Goal: Complete application form

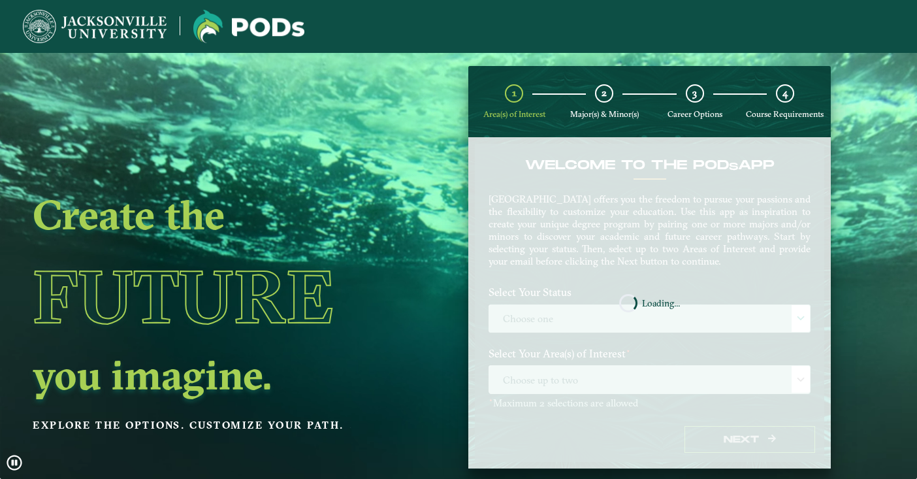
scroll to position [47, 0]
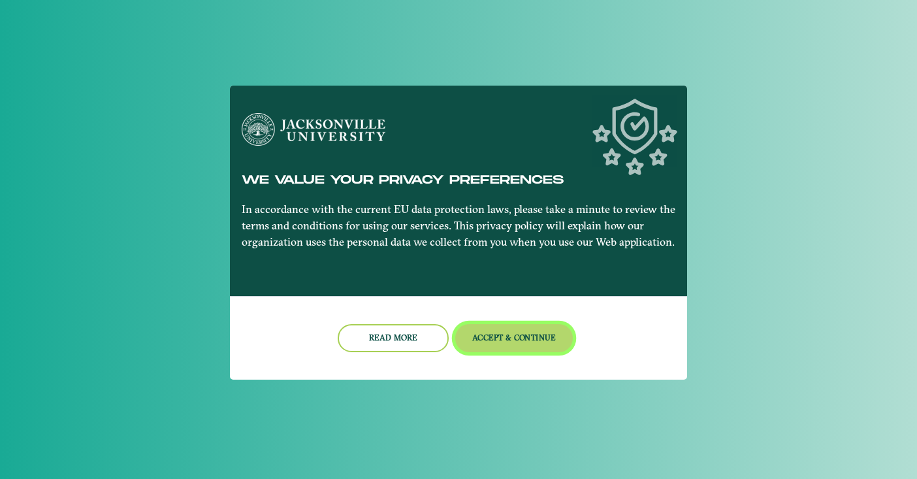
click at [530, 333] on button "Accept & Continue" at bounding box center [514, 338] width 118 height 28
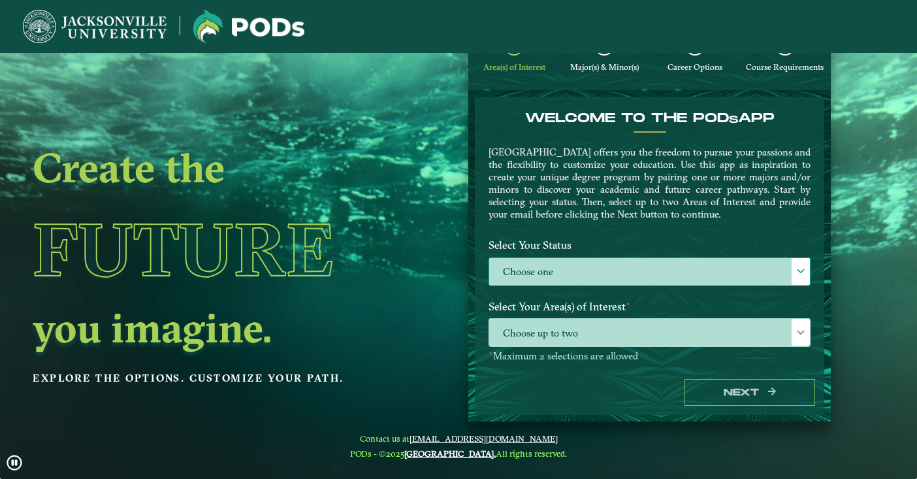
click at [553, 262] on label "Choose one" at bounding box center [649, 272] width 321 height 28
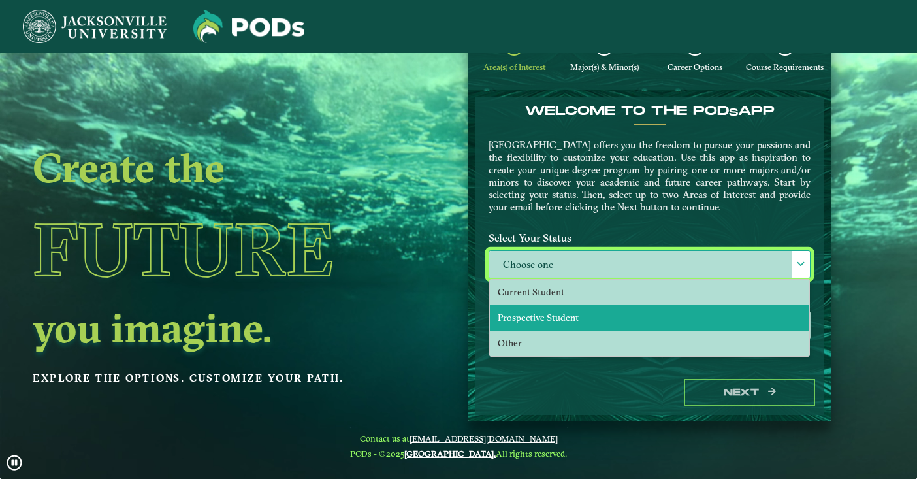
scroll to position [10, 0]
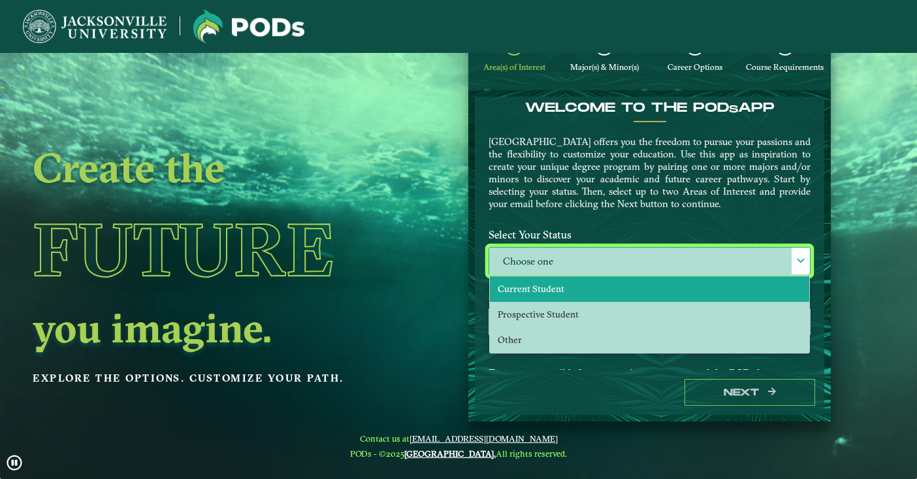
click at [546, 292] on span "Current Student" at bounding box center [531, 289] width 67 height 12
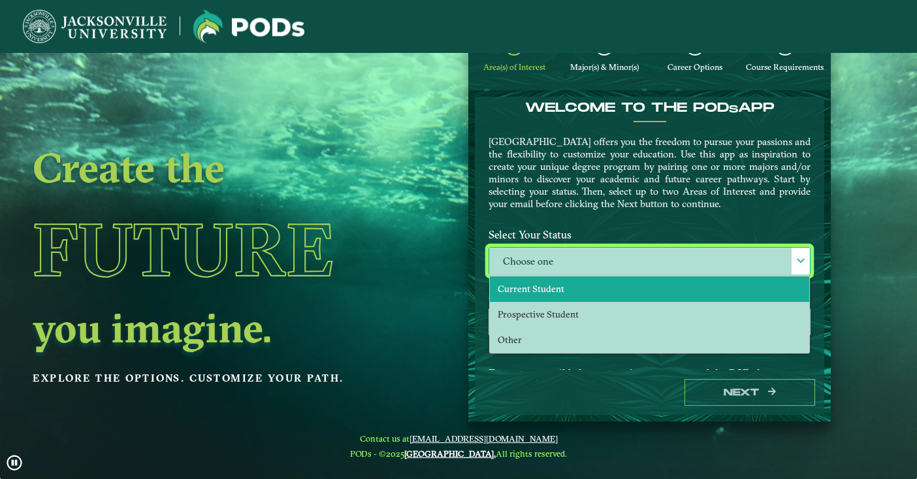
select select "[object Object]"
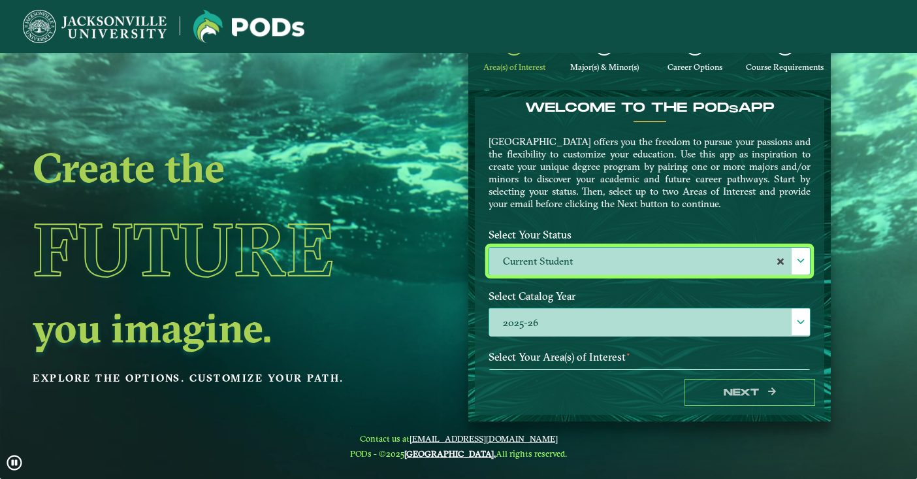
click at [538, 310] on label "2025-26" at bounding box center [649, 322] width 321 height 28
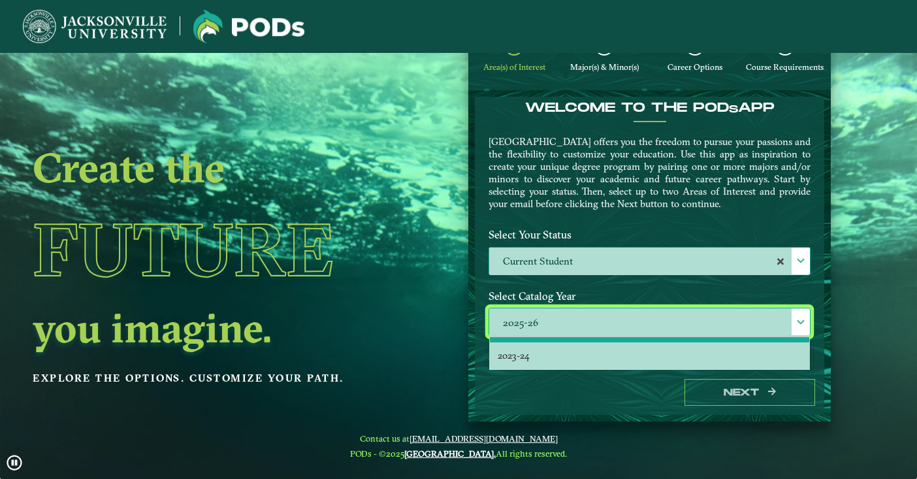
scroll to position [33, 0]
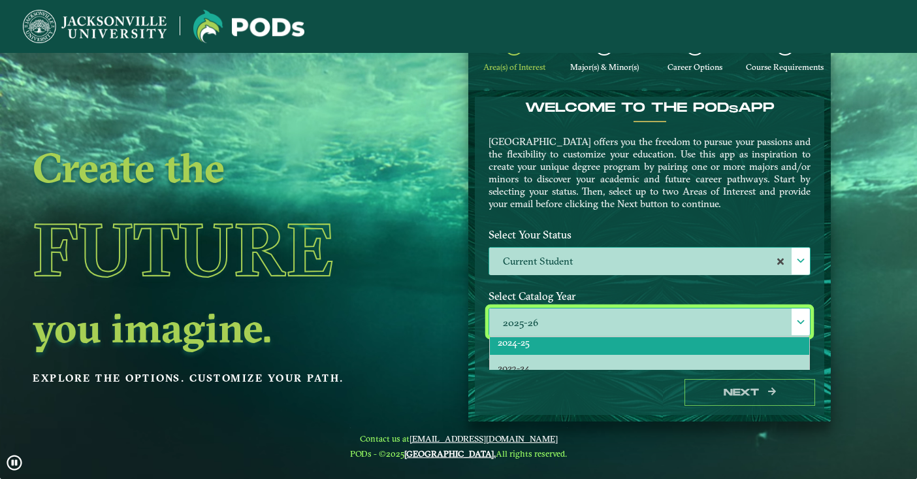
click at [534, 342] on li "2024-25" at bounding box center [649, 341] width 319 height 25
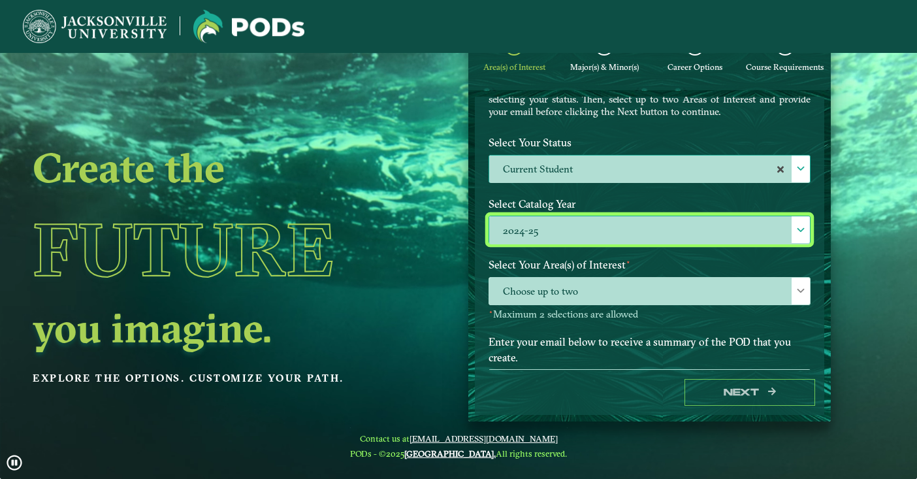
scroll to position [134, 0]
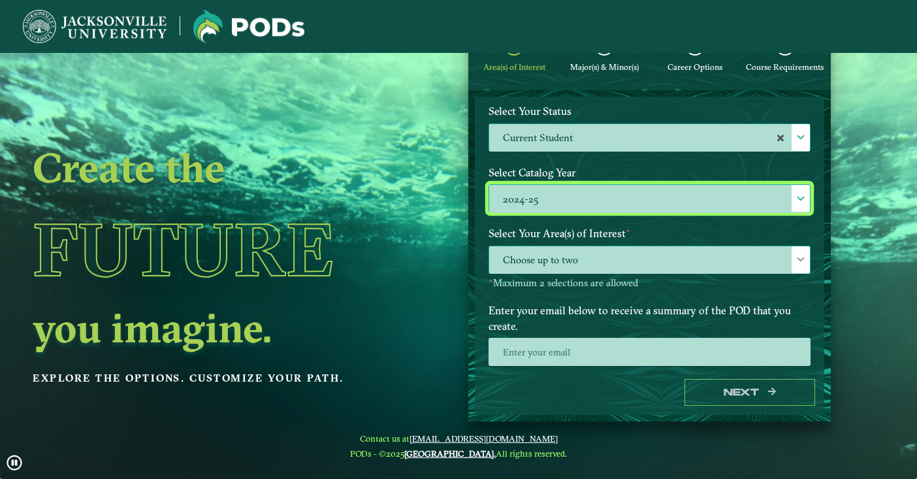
click at [532, 261] on span "Choose up to two" at bounding box center [649, 260] width 321 height 28
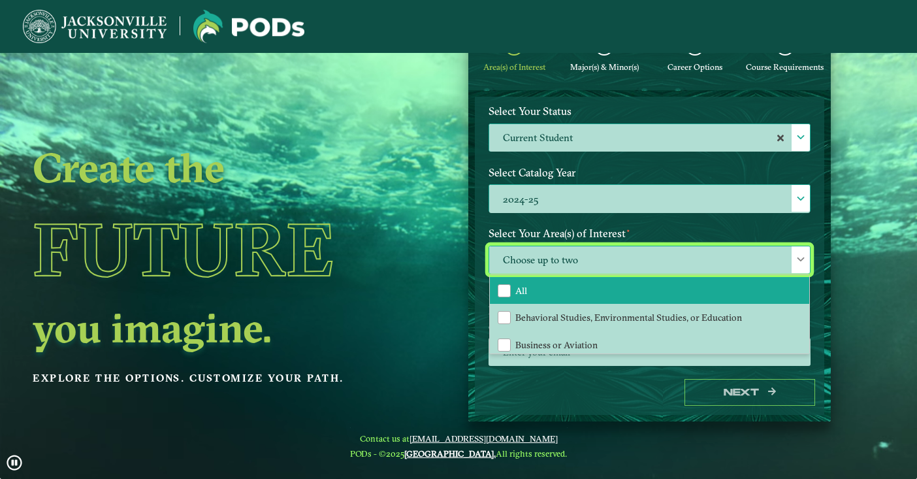
scroll to position [0, 0]
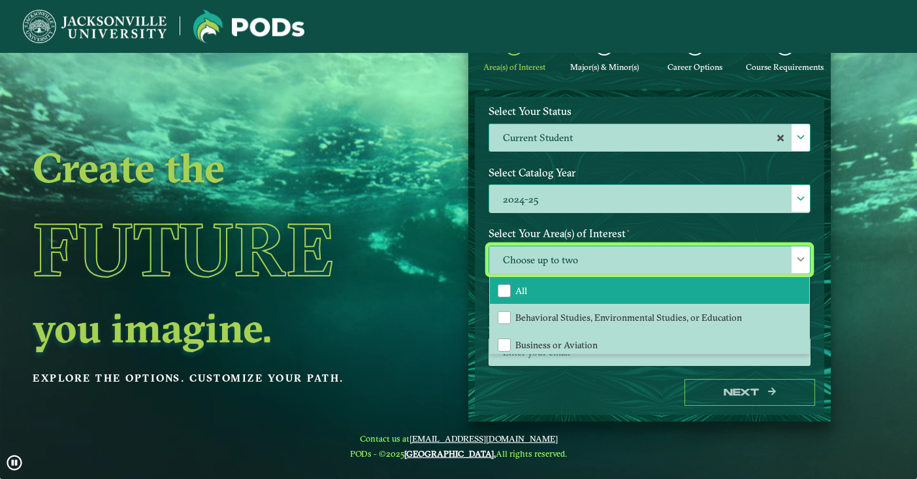
click at [503, 299] on li "All" at bounding box center [649, 290] width 319 height 27
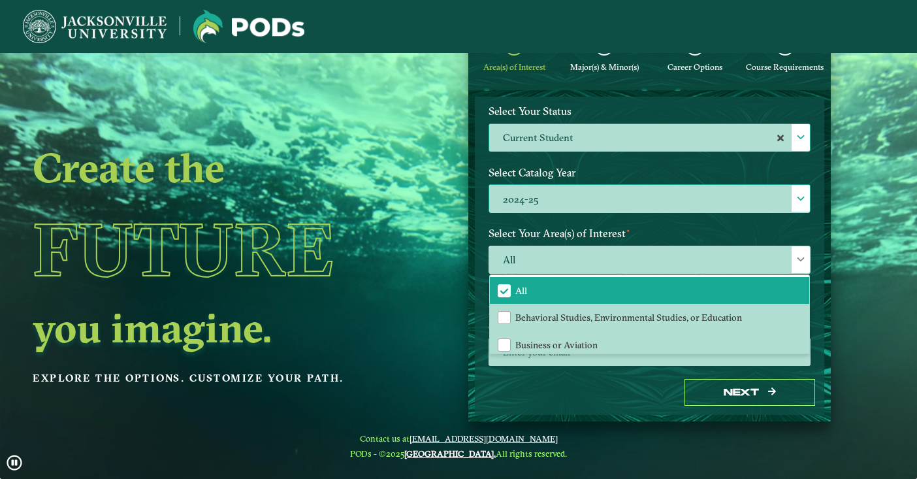
click at [470, 318] on form "Welcome to the POD s app [GEOGRAPHIC_DATA] offers you the freedom to pursue you…" at bounding box center [649, 255] width 363 height 331
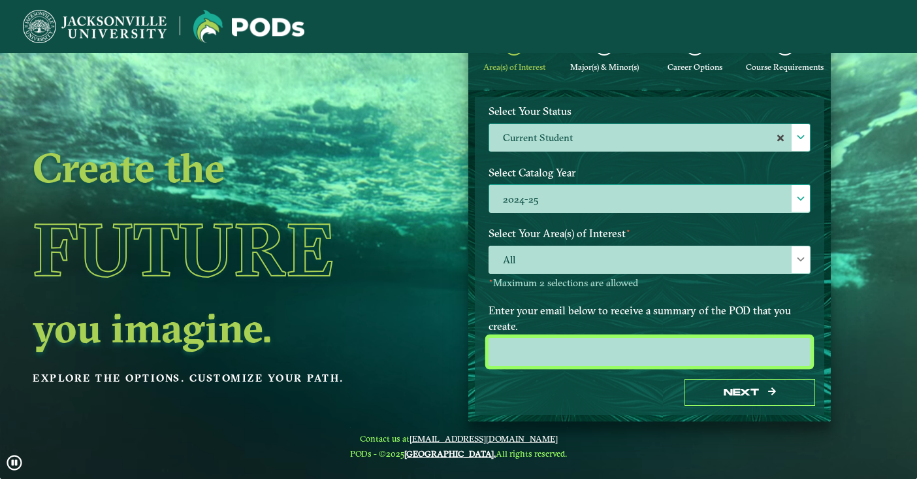
click at [516, 357] on input "email" at bounding box center [650, 352] width 322 height 28
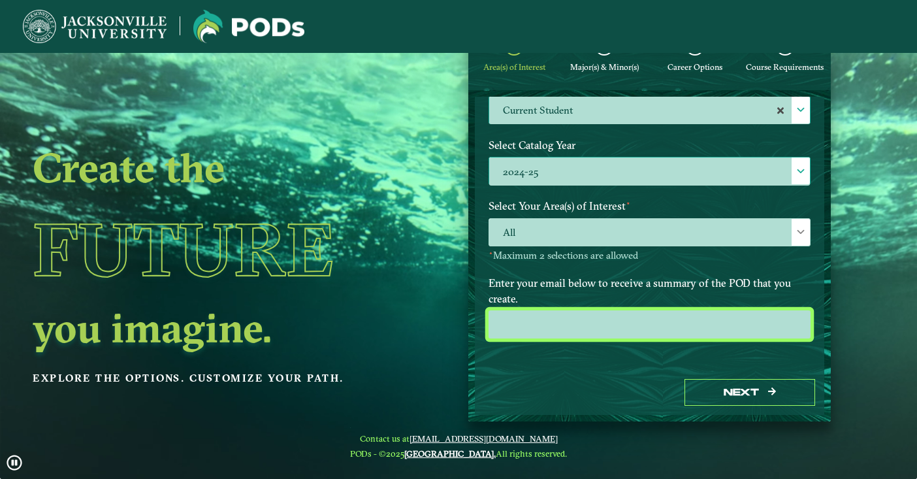
scroll to position [161, 0]
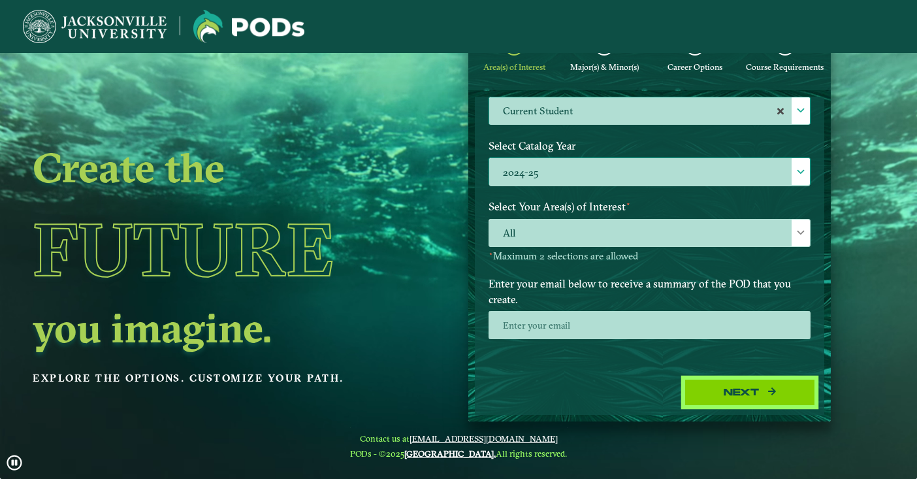
click at [717, 384] on button "Next" at bounding box center [750, 392] width 131 height 27
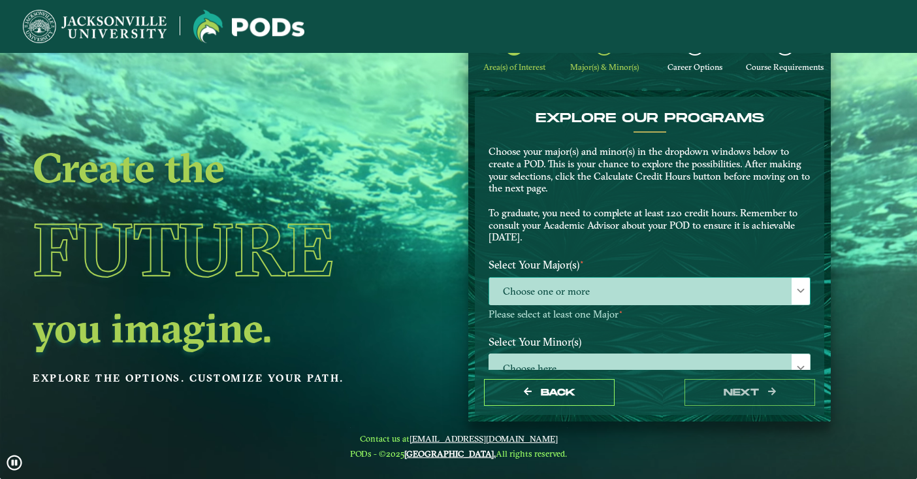
click at [532, 291] on span "Choose one or more" at bounding box center [649, 292] width 321 height 28
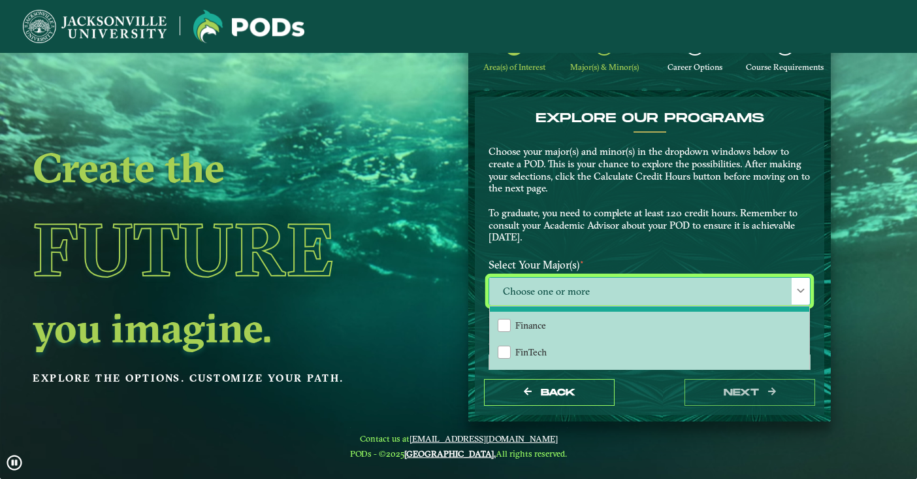
scroll to position [736, 0]
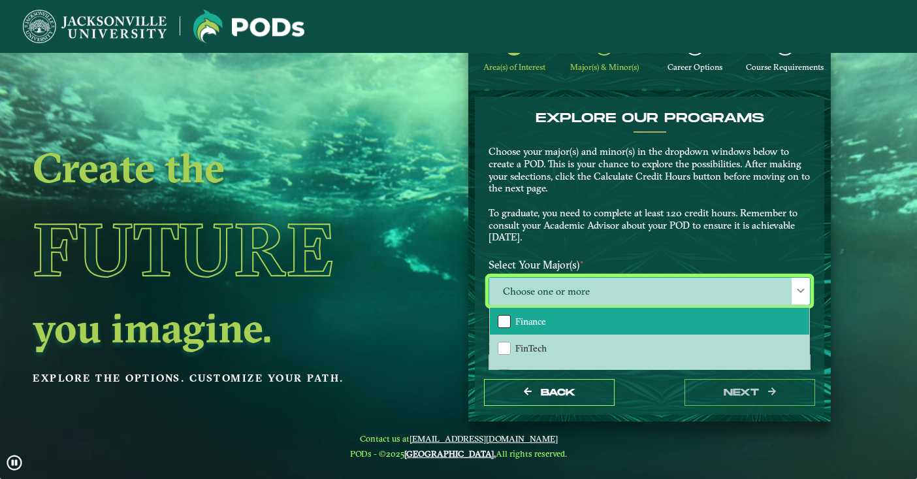
click at [503, 318] on div "Finance" at bounding box center [504, 321] width 13 height 13
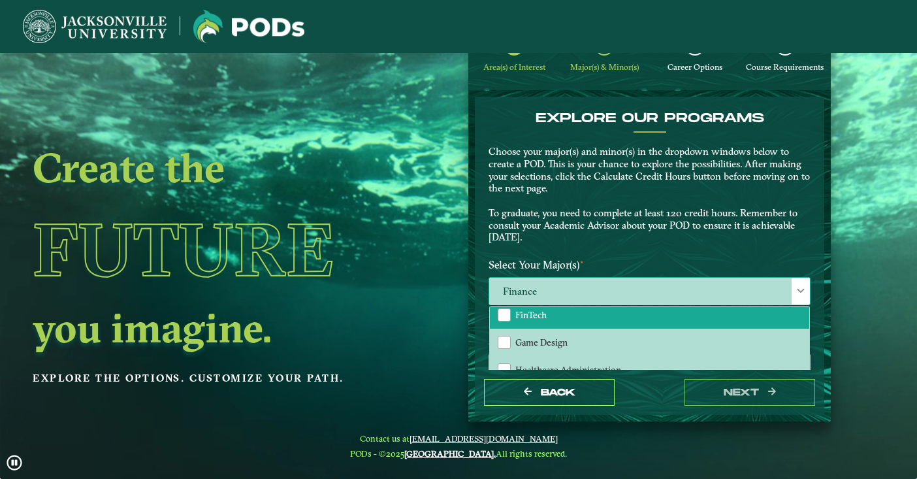
scroll to position [776, 0]
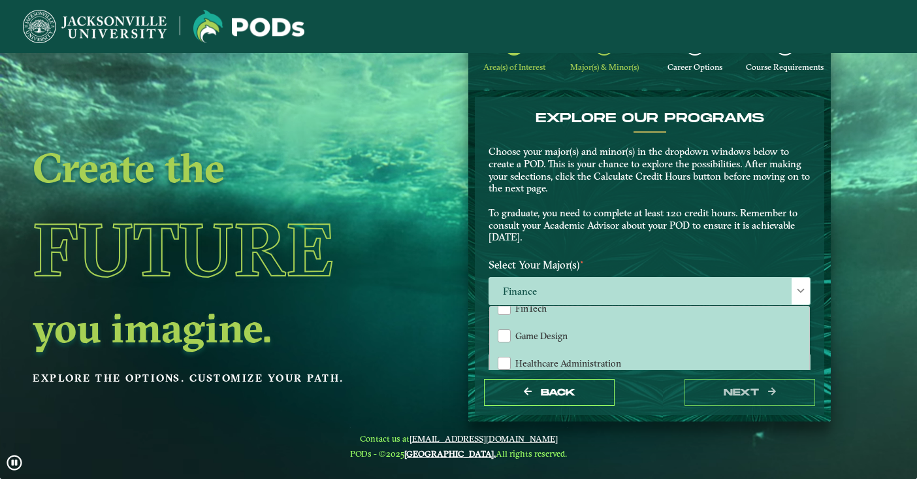
click at [564, 259] on label "Select Your Major(s) ⋆" at bounding box center [650, 265] width 342 height 24
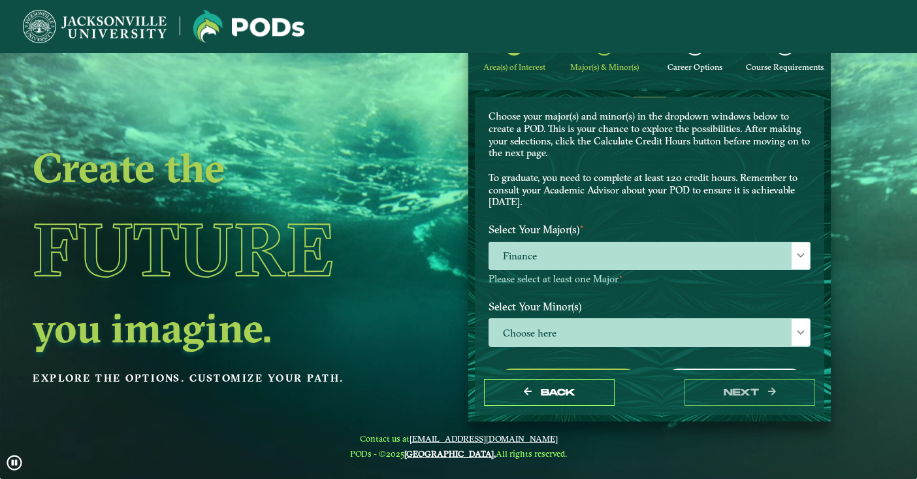
scroll to position [72, 0]
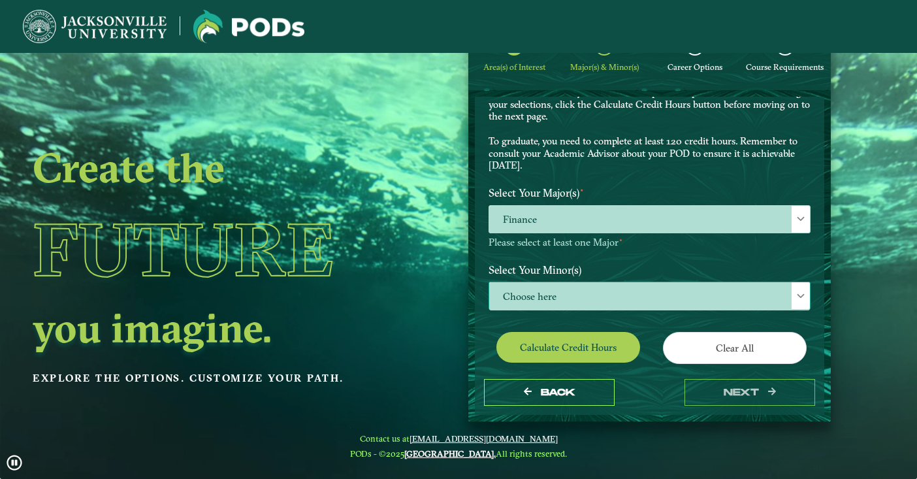
click at [537, 289] on span "Choose here" at bounding box center [649, 296] width 321 height 28
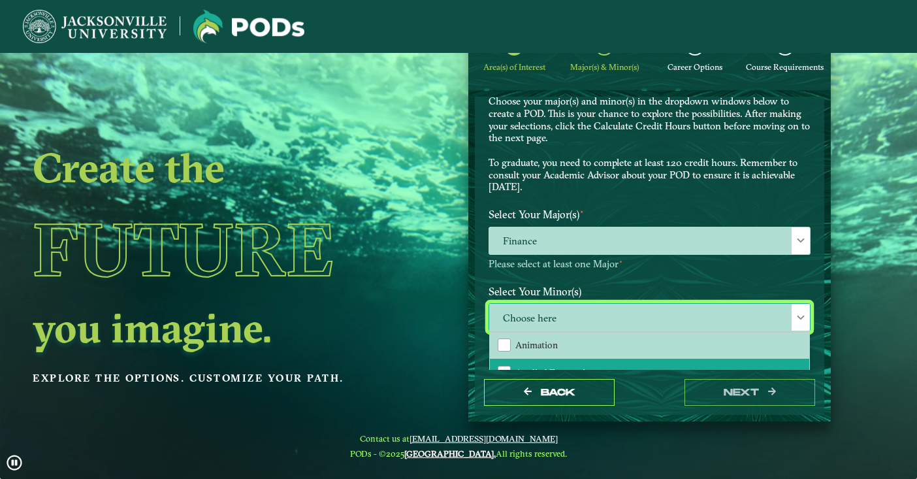
scroll to position [30, 0]
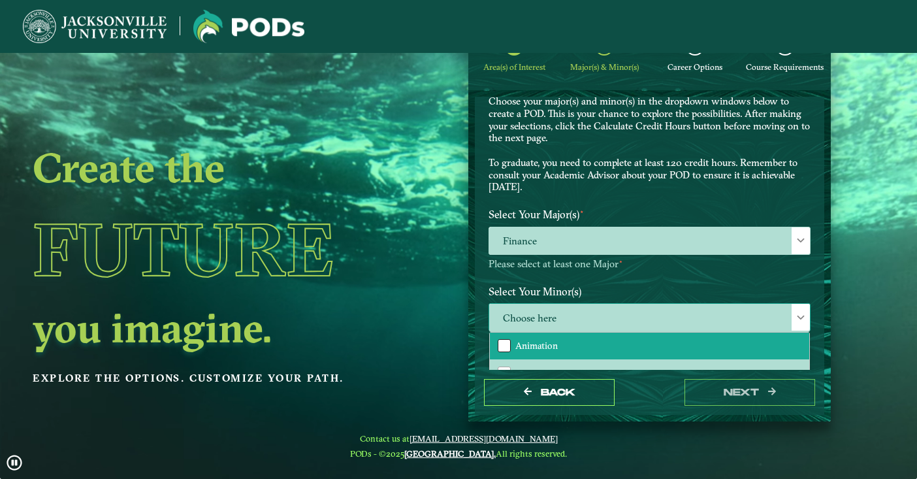
click at [504, 341] on div "Animation" at bounding box center [504, 345] width 13 height 13
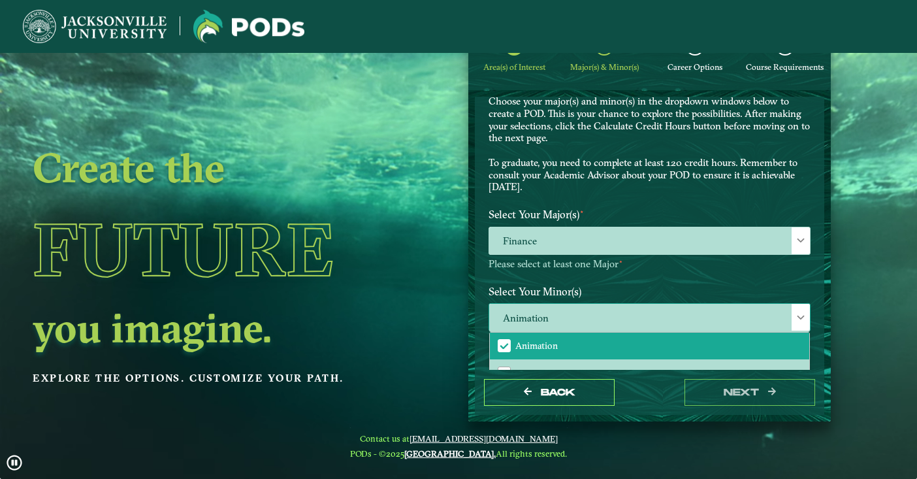
click at [569, 314] on span "Animation" at bounding box center [649, 318] width 321 height 28
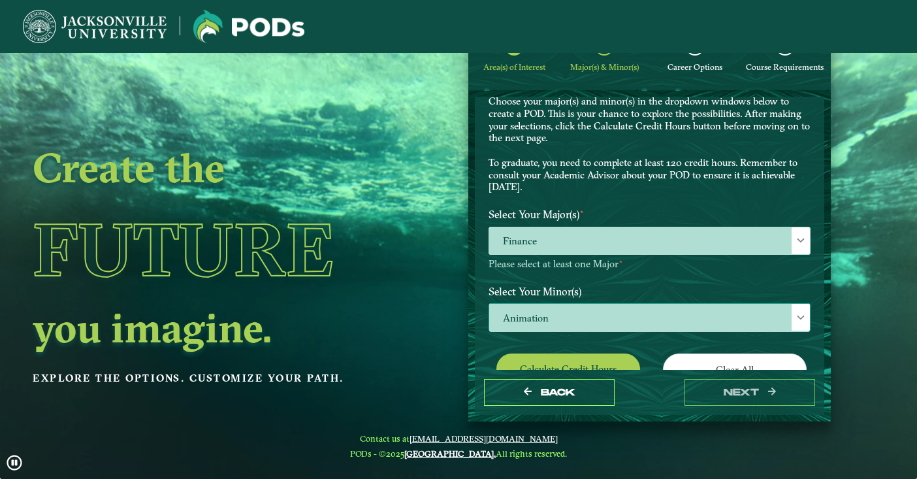
click at [569, 313] on span "Animation" at bounding box center [649, 318] width 321 height 28
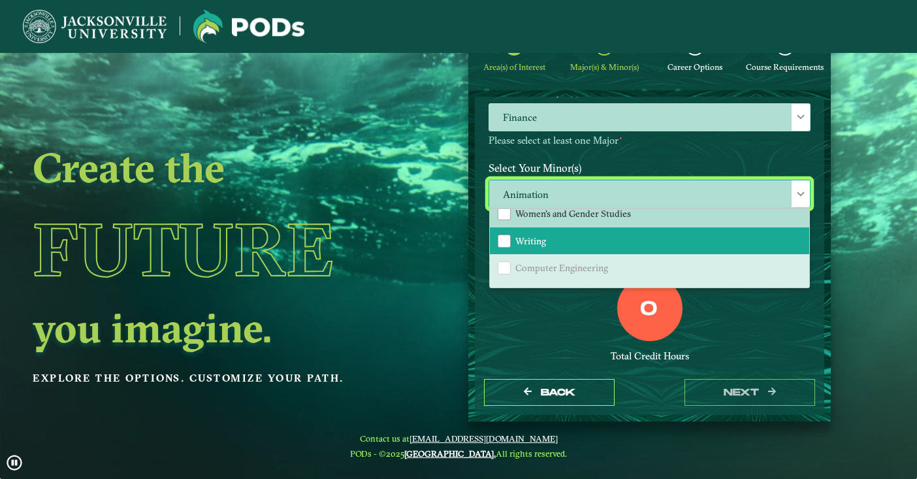
scroll to position [1699, 0]
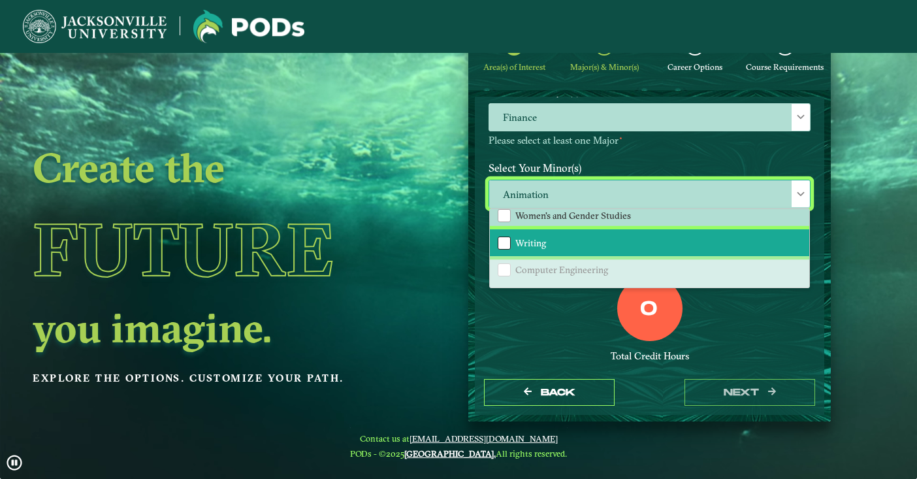
click at [504, 238] on div "Writing" at bounding box center [504, 242] width 13 height 13
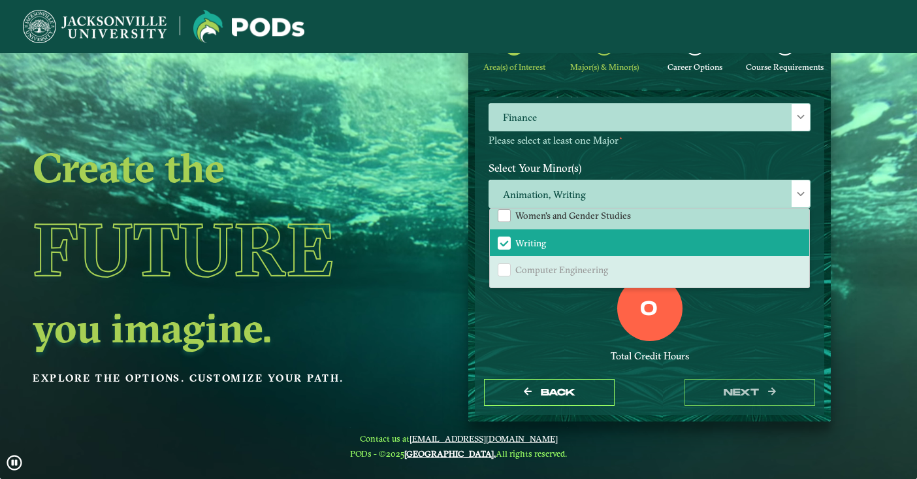
click at [541, 314] on div "0 Total Credit Hours" at bounding box center [650, 331] width 342 height 111
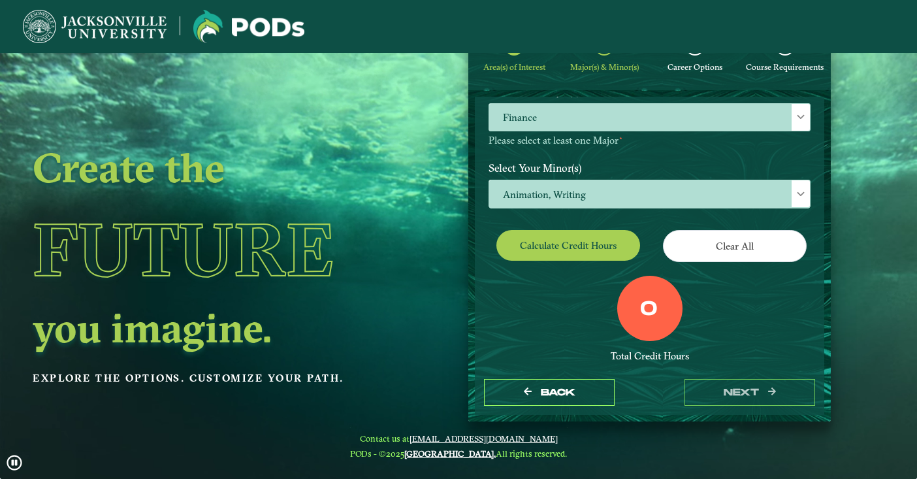
click at [604, 248] on button "Calculate credit hours" at bounding box center [569, 245] width 144 height 31
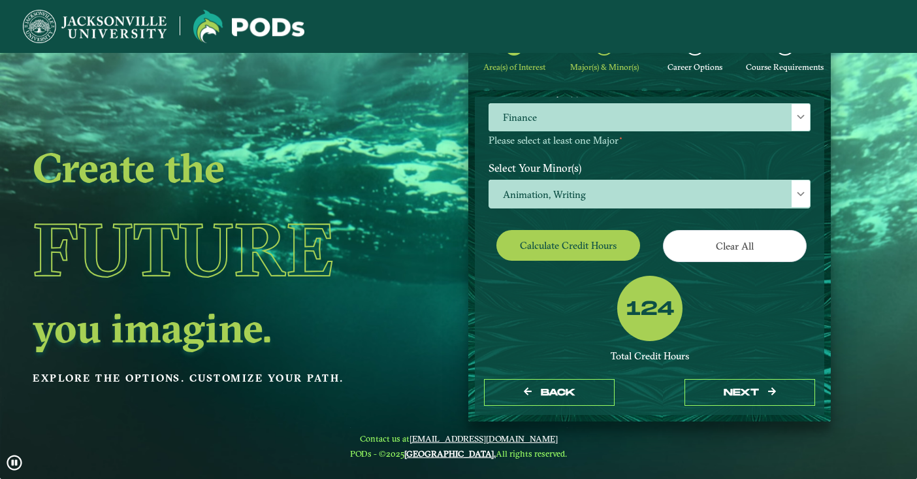
scroll to position [0, 0]
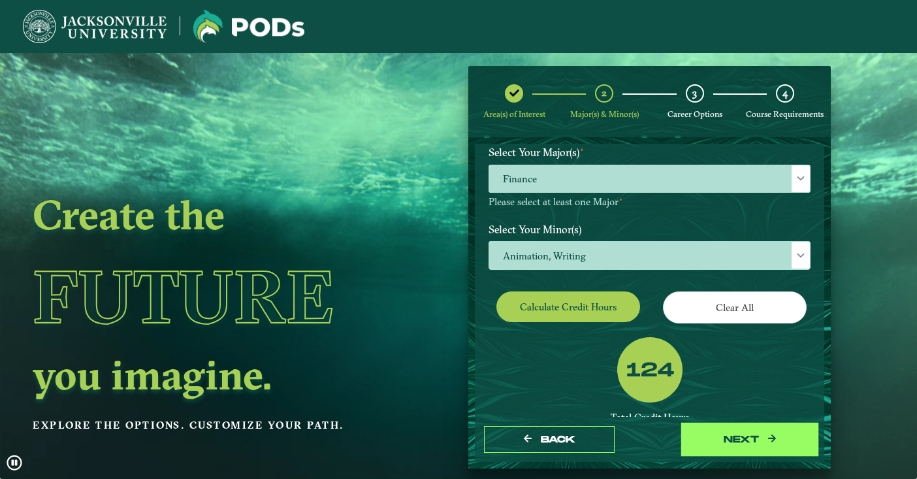
click at [732, 435] on button "next" at bounding box center [750, 439] width 131 height 27
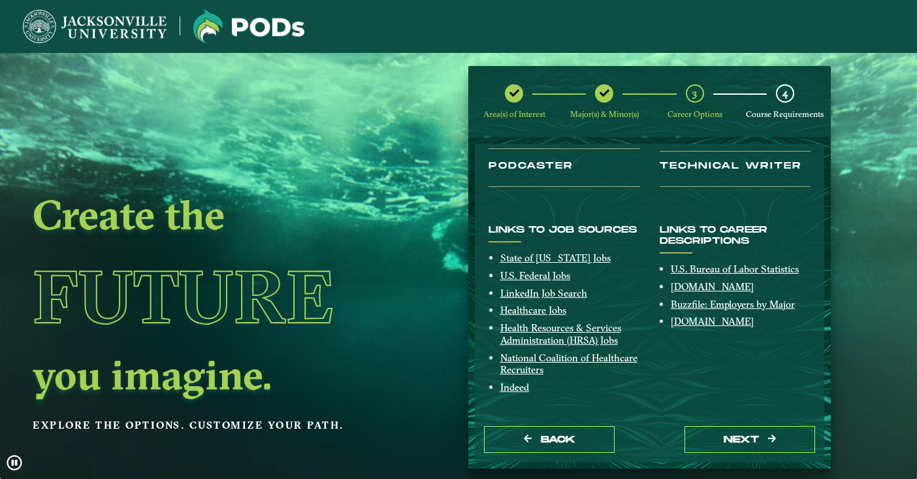
scroll to position [260, 0]
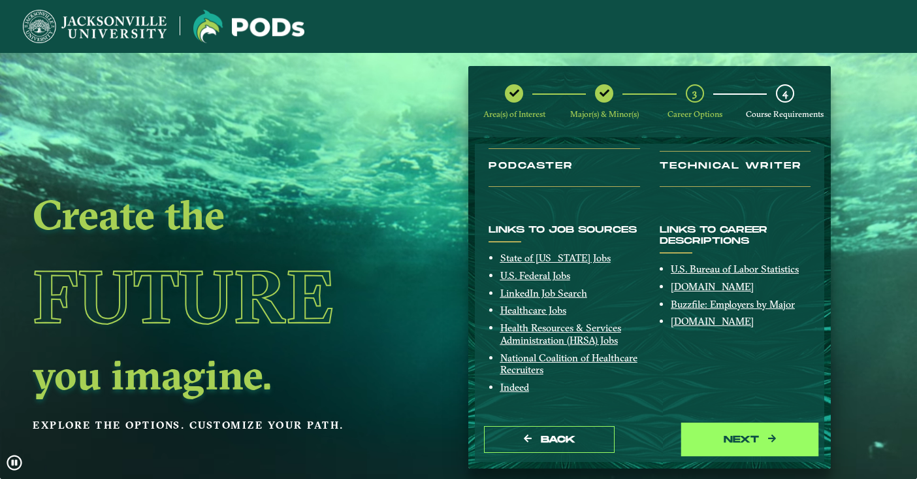
click at [734, 446] on button "next" at bounding box center [750, 439] width 131 height 27
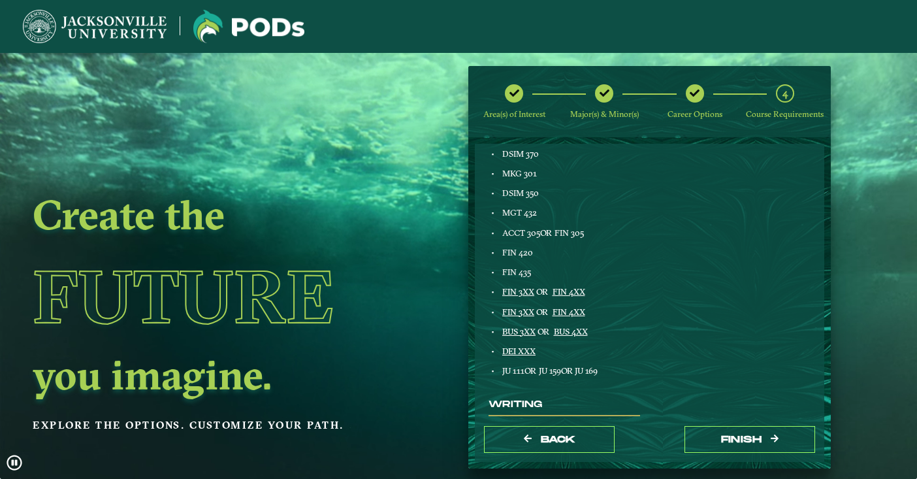
scroll to position [587, 0]
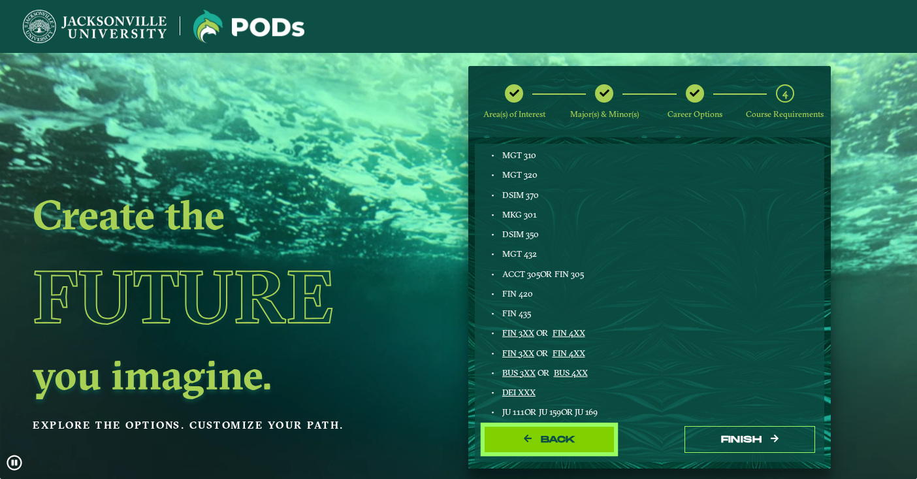
click at [542, 427] on button "Back" at bounding box center [549, 439] width 131 height 27
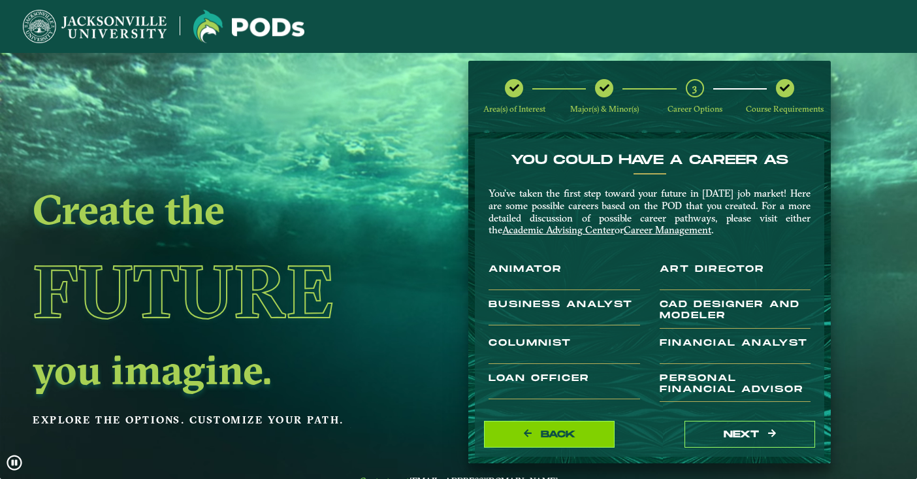
scroll to position [6, 0]
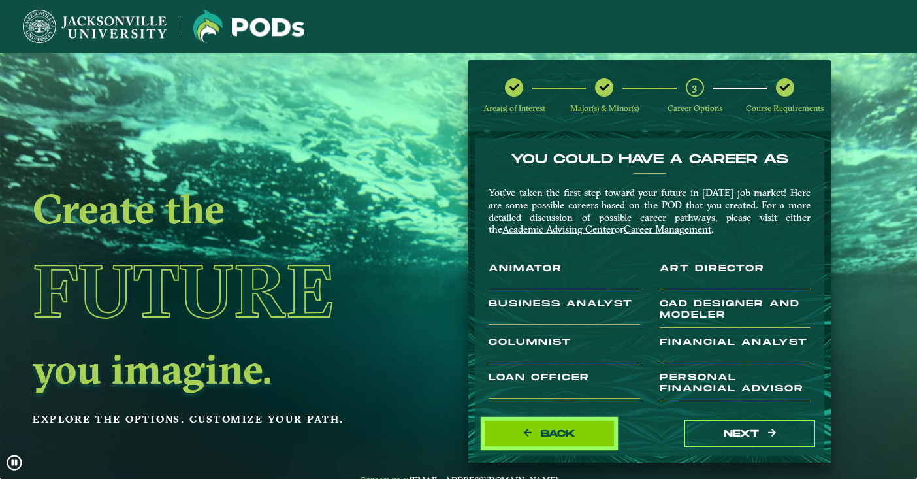
click at [542, 428] on span "Back" at bounding box center [558, 433] width 35 height 11
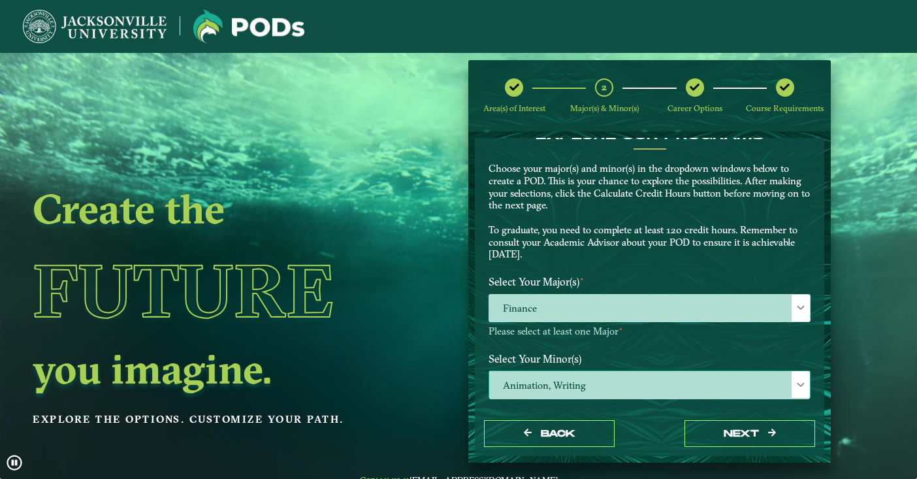
scroll to position [51, 0]
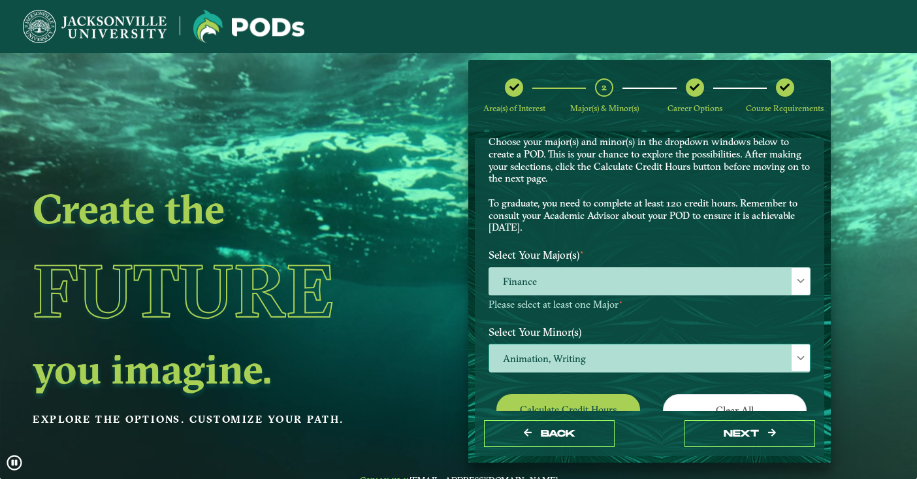
click at [546, 357] on span "Animation, Writing" at bounding box center [649, 358] width 321 height 28
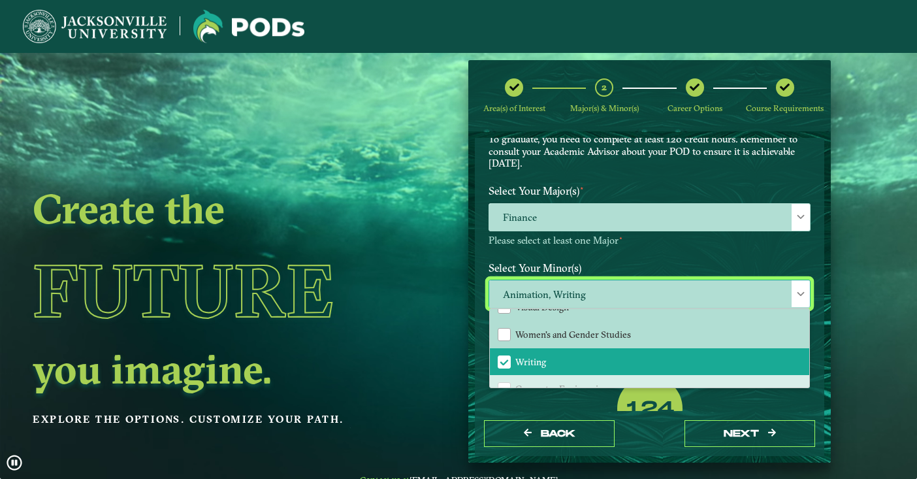
scroll to position [1717, 0]
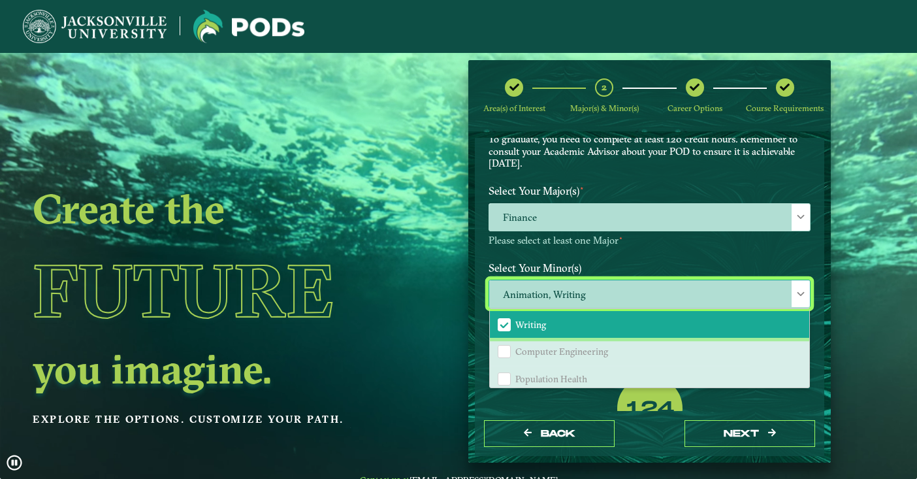
click at [498, 319] on span "Writing" at bounding box center [504, 325] width 12 height 12
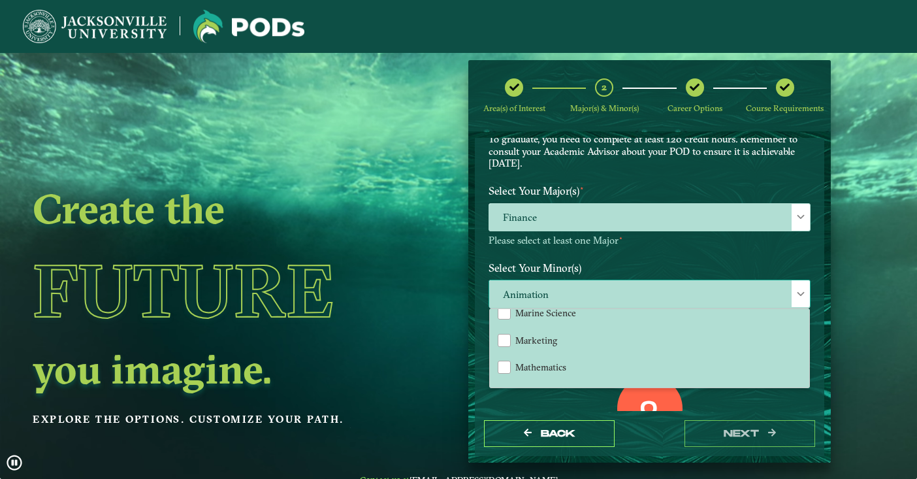
scroll to position [1068, 0]
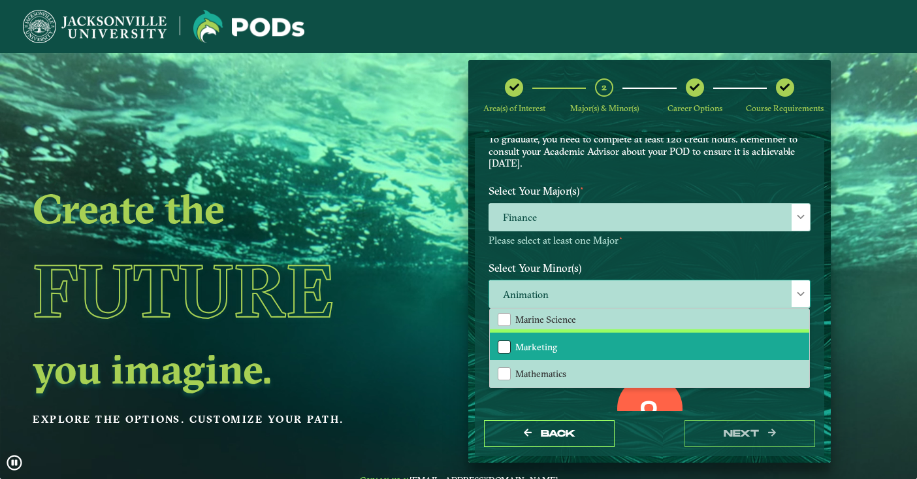
click at [502, 340] on div "Marketing" at bounding box center [504, 346] width 13 height 13
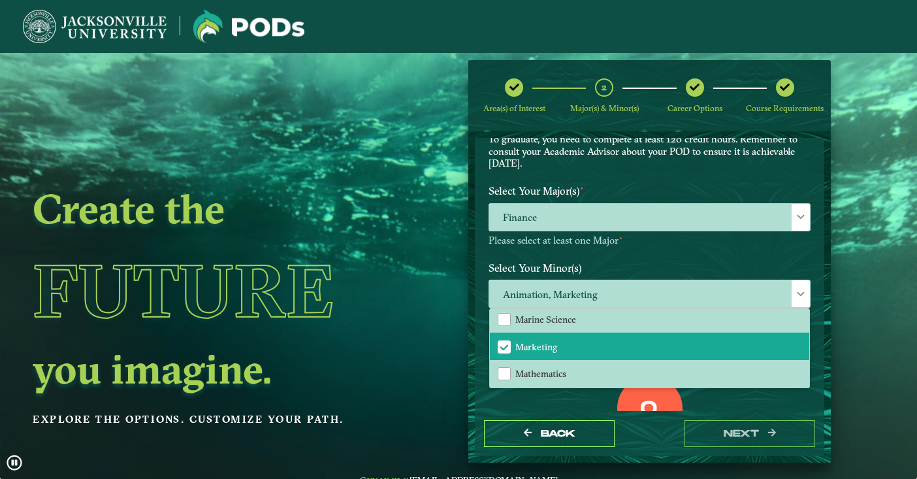
click at [595, 256] on label "Select Your Minor(s)" at bounding box center [650, 268] width 342 height 24
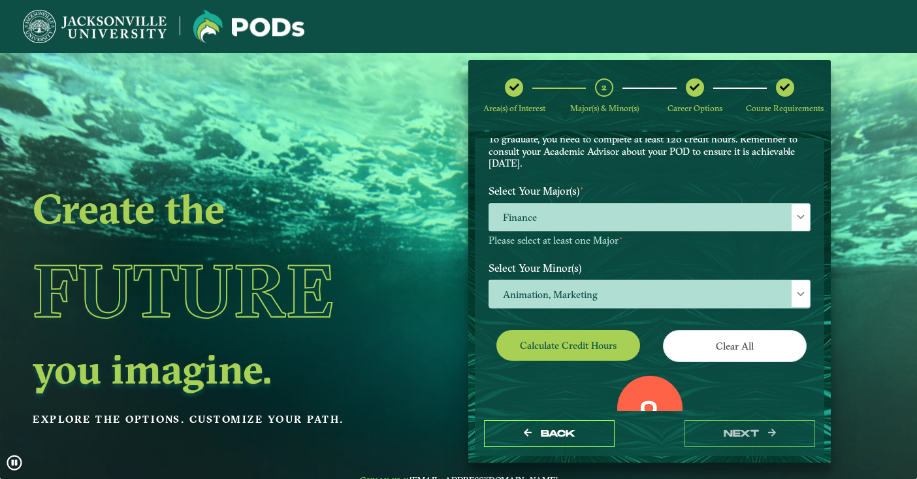
click at [606, 343] on button "Calculate credit hours" at bounding box center [569, 345] width 144 height 31
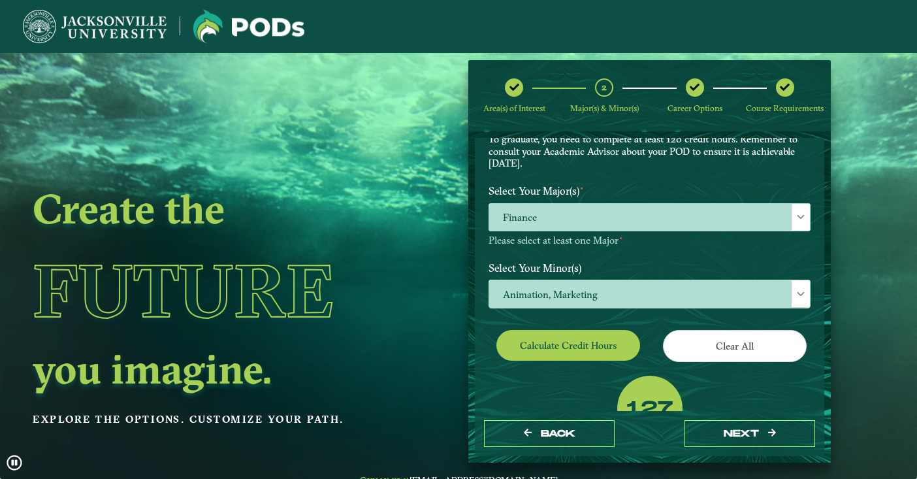
scroll to position [0, 0]
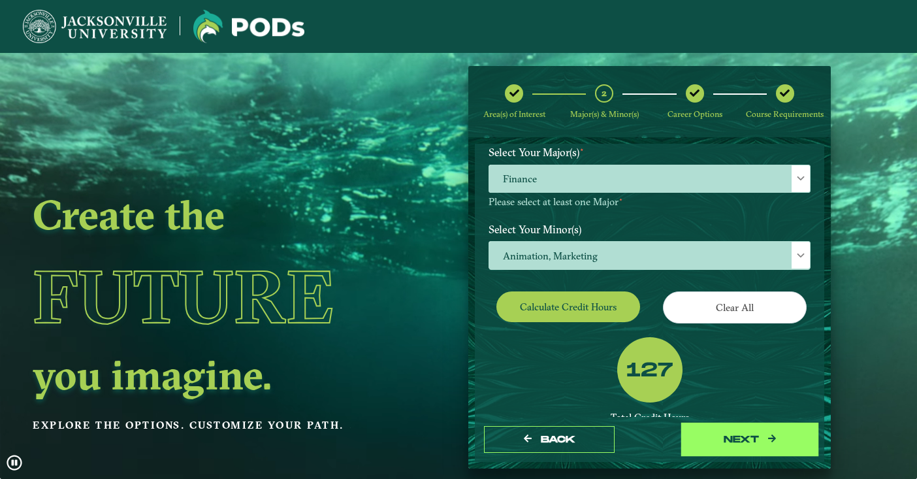
click at [703, 435] on button "next" at bounding box center [750, 439] width 131 height 27
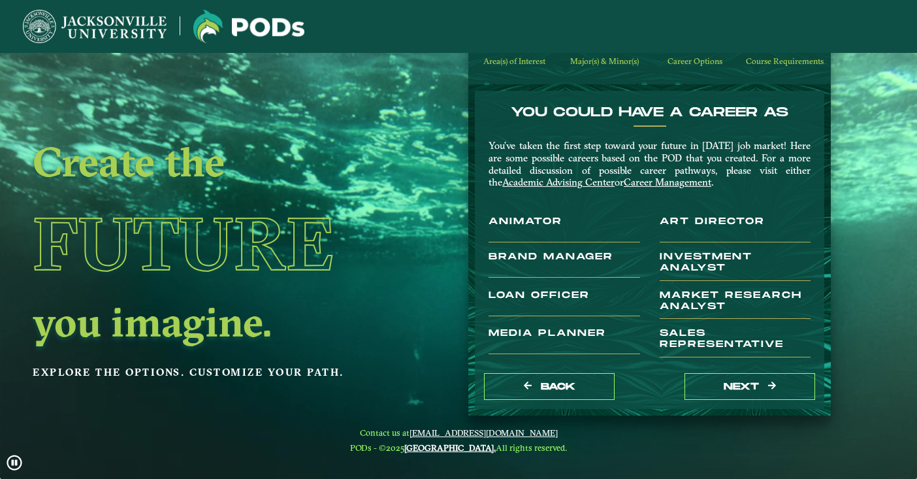
scroll to position [53, 0]
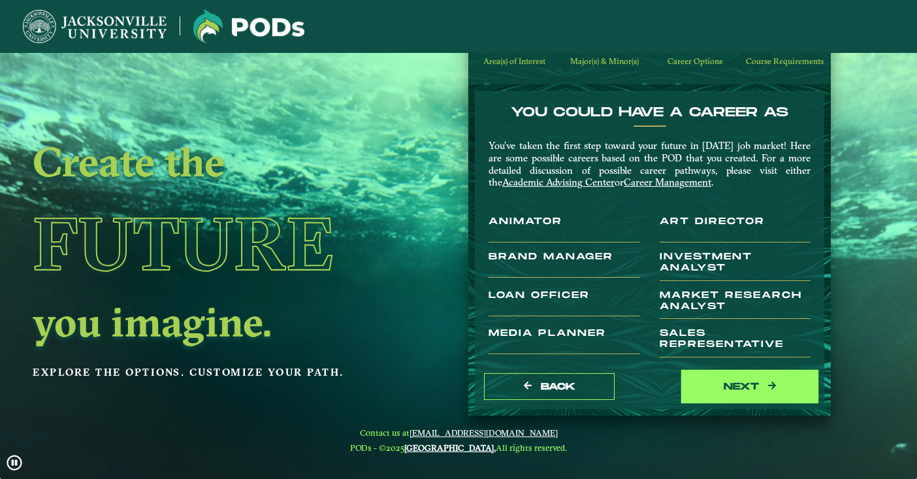
click at [699, 387] on button "next" at bounding box center [750, 386] width 131 height 27
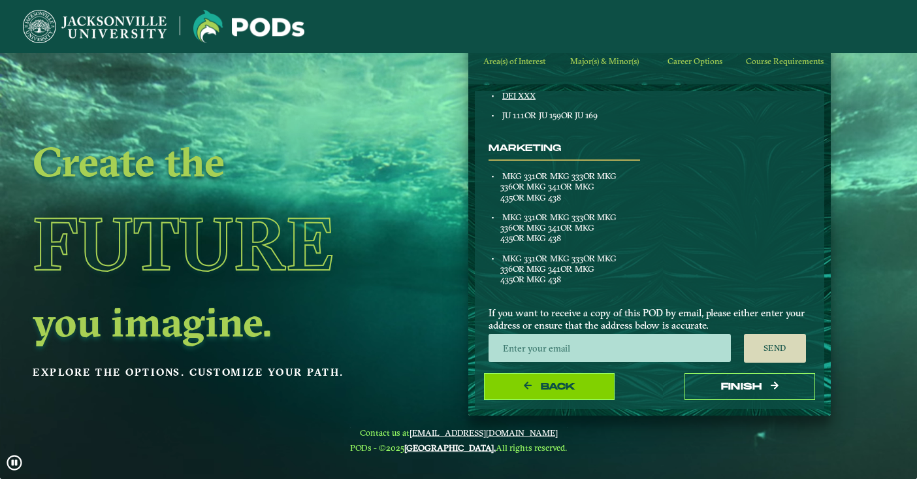
scroll to position [810, 0]
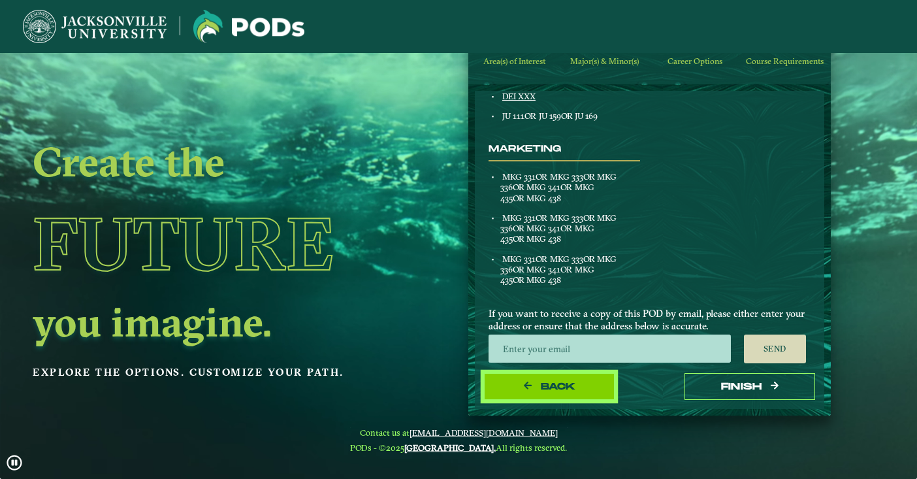
click at [513, 379] on button "Back" at bounding box center [549, 386] width 131 height 27
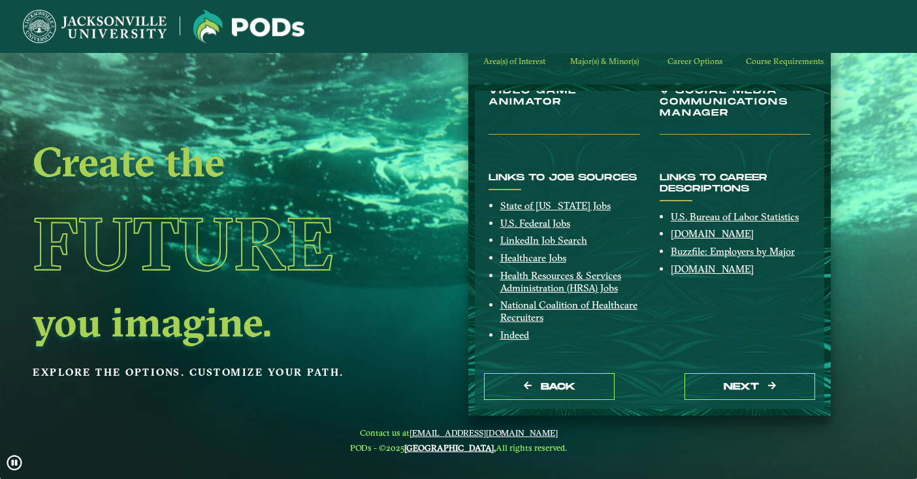
scroll to position [285, 0]
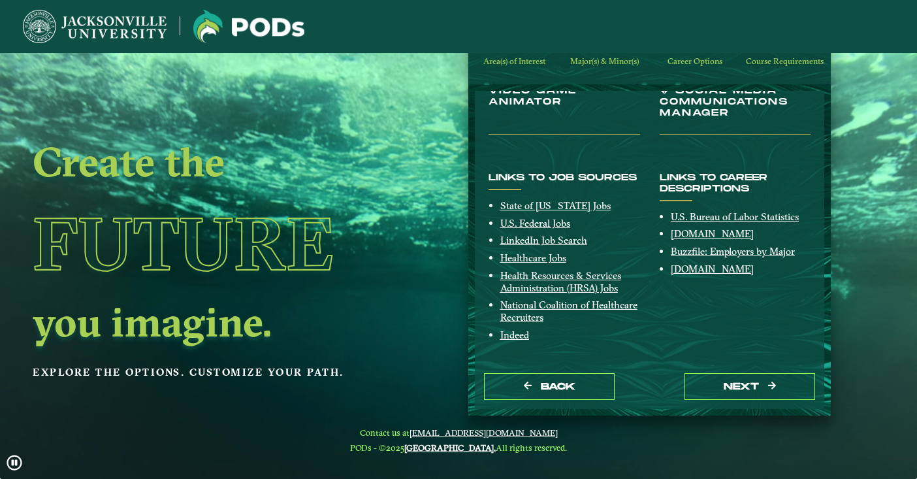
click at [534, 368] on div "Back next" at bounding box center [650, 386] width 350 height 45
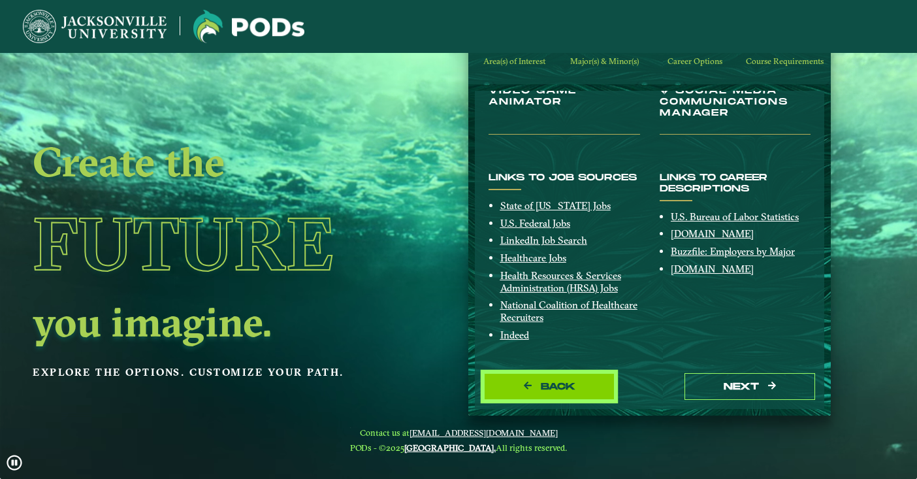
click at [534, 384] on button "Back" at bounding box center [549, 386] width 131 height 27
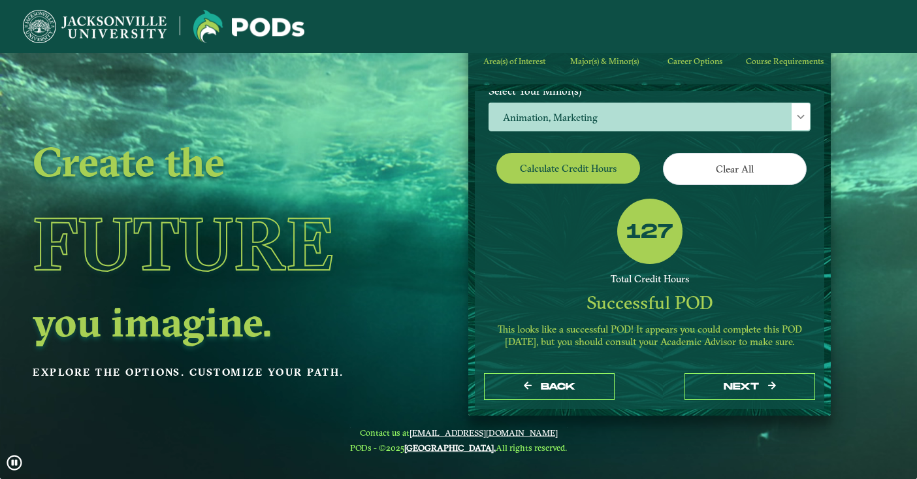
scroll to position [244, 0]
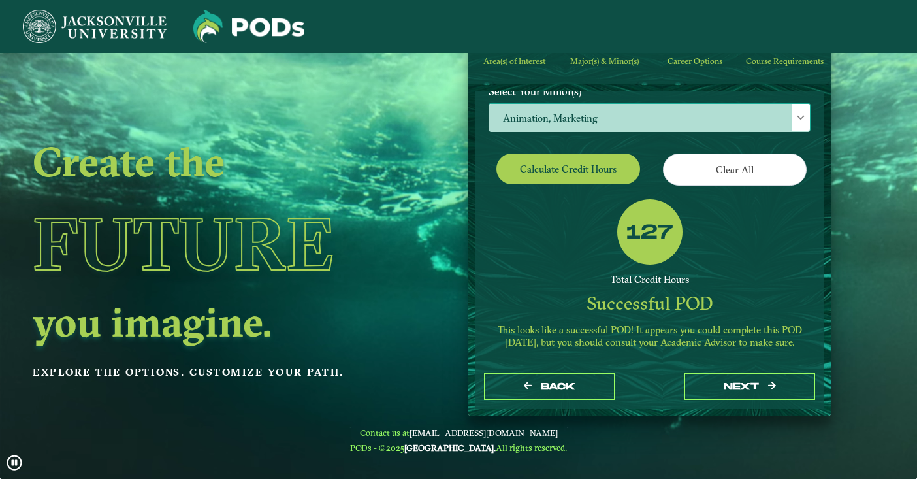
click at [563, 114] on span "Animation, Marketing" at bounding box center [649, 118] width 321 height 28
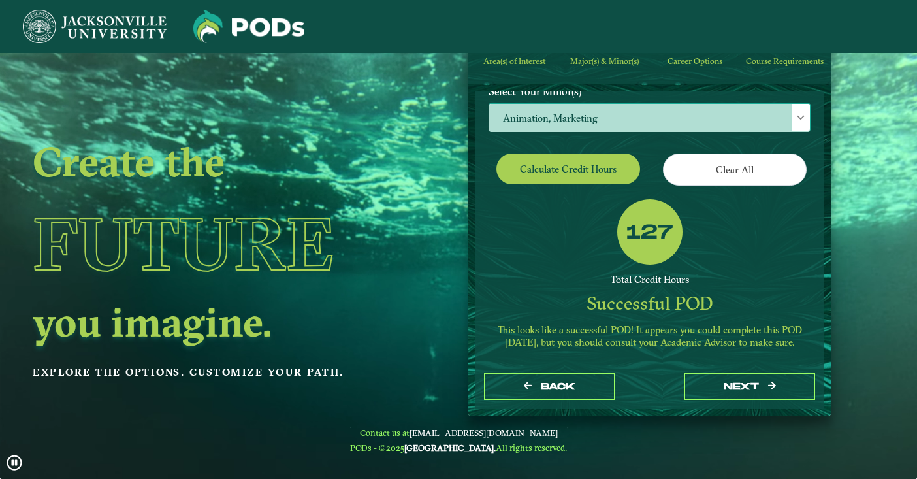
scroll to position [8, 59]
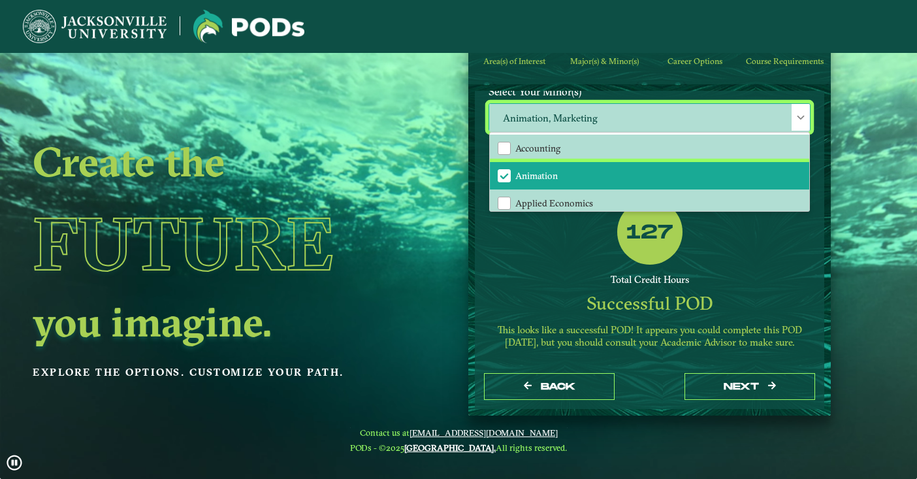
click at [512, 171] on li "Animation" at bounding box center [649, 175] width 319 height 27
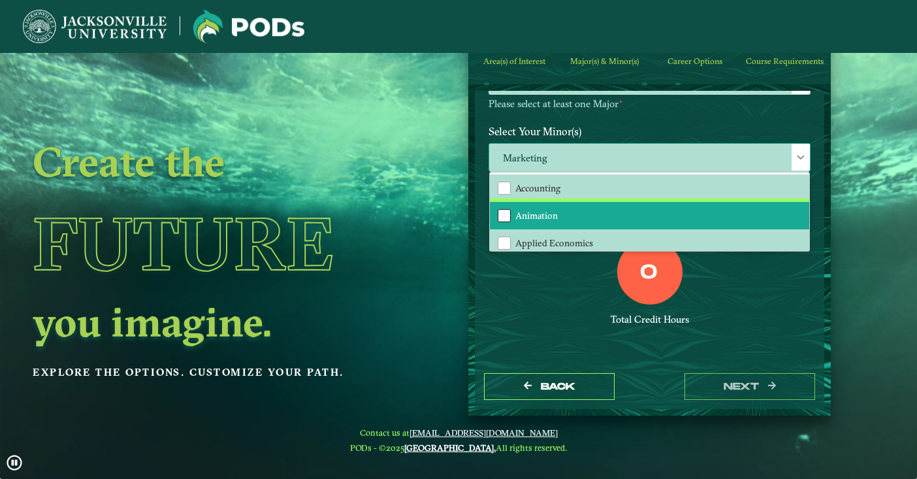
click at [507, 209] on div "Animation" at bounding box center [504, 215] width 13 height 13
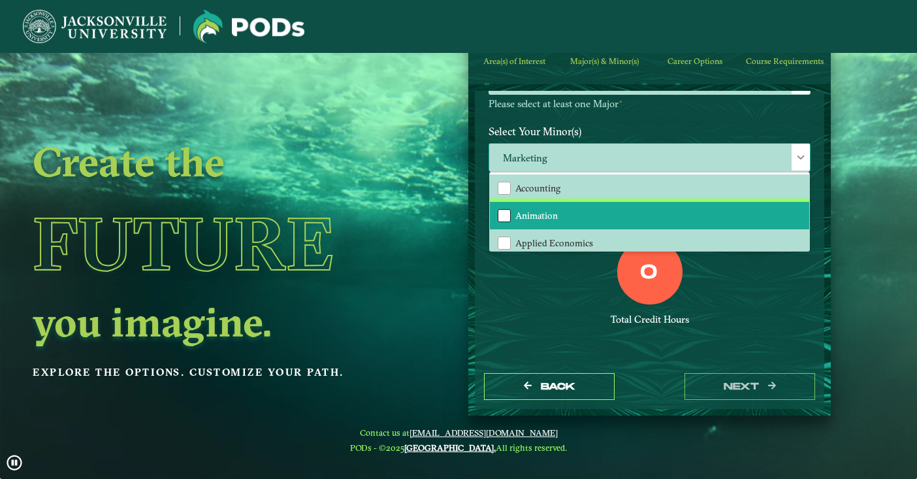
scroll to position [212, 0]
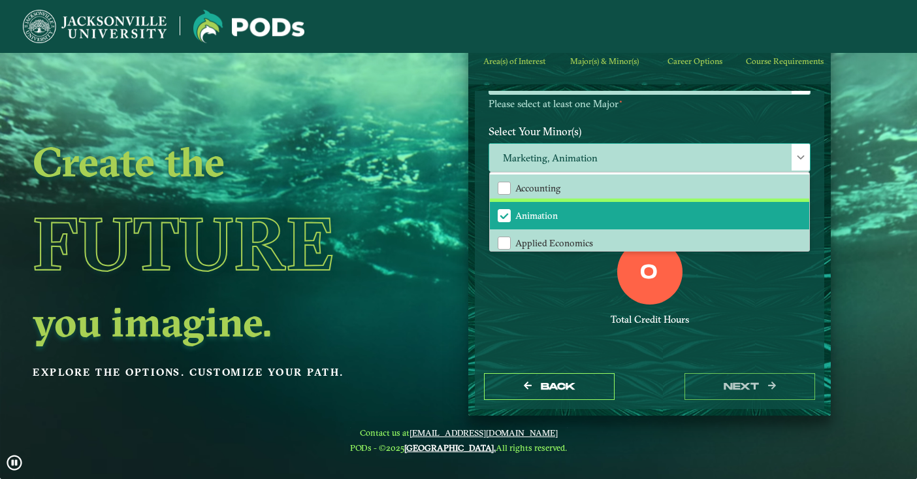
click at [505, 210] on span "Animation" at bounding box center [504, 216] width 12 height 12
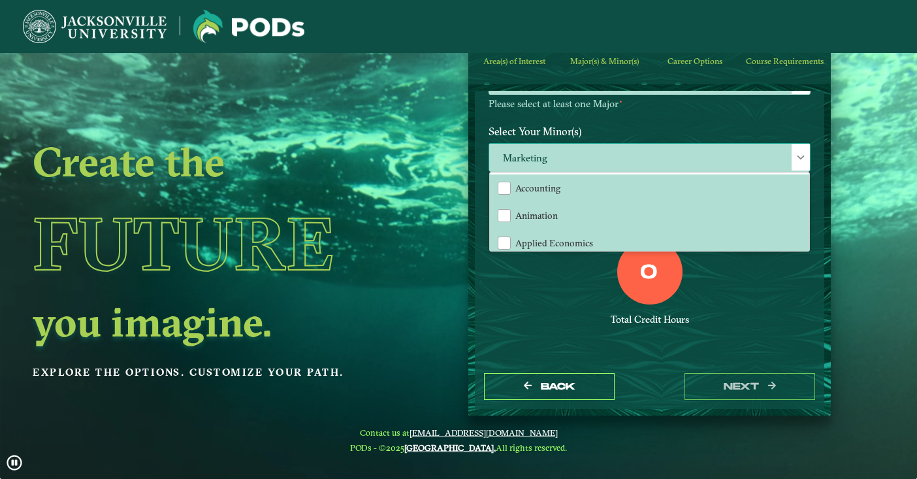
click at [540, 152] on span "Marketing" at bounding box center [649, 158] width 321 height 28
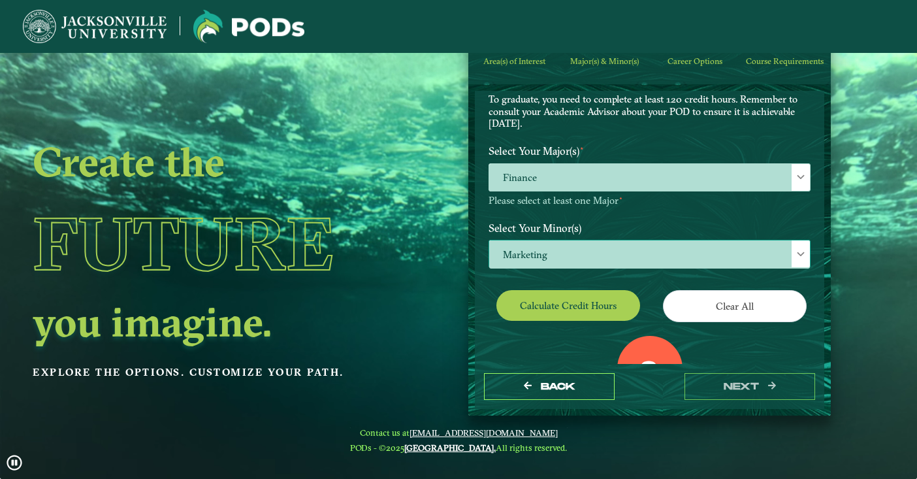
scroll to position [80, 0]
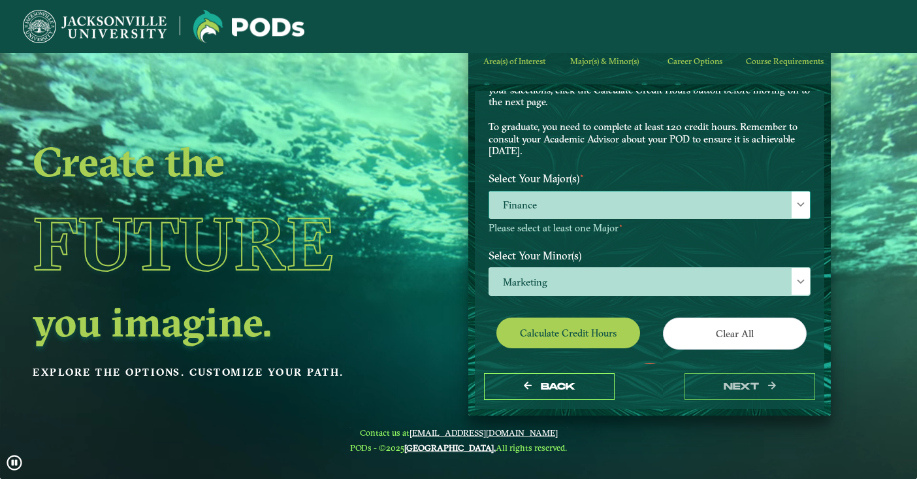
click at [544, 199] on span "Finance" at bounding box center [649, 205] width 321 height 28
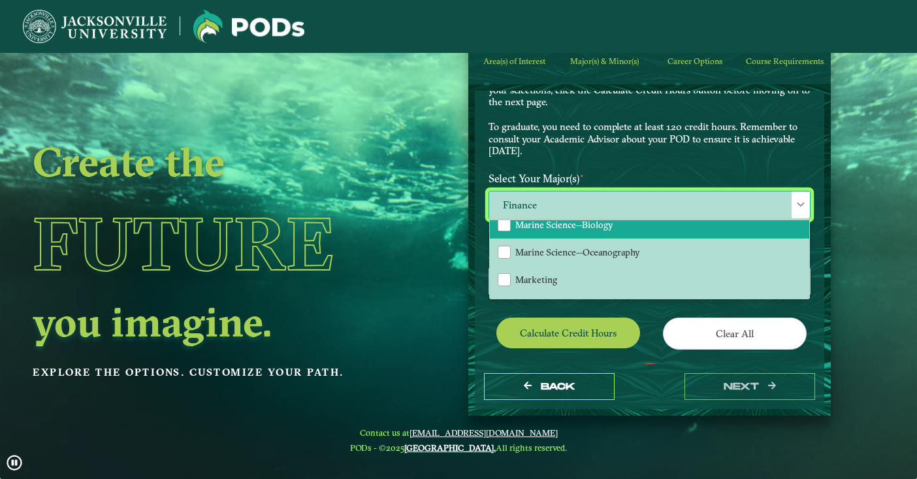
scroll to position [966, 0]
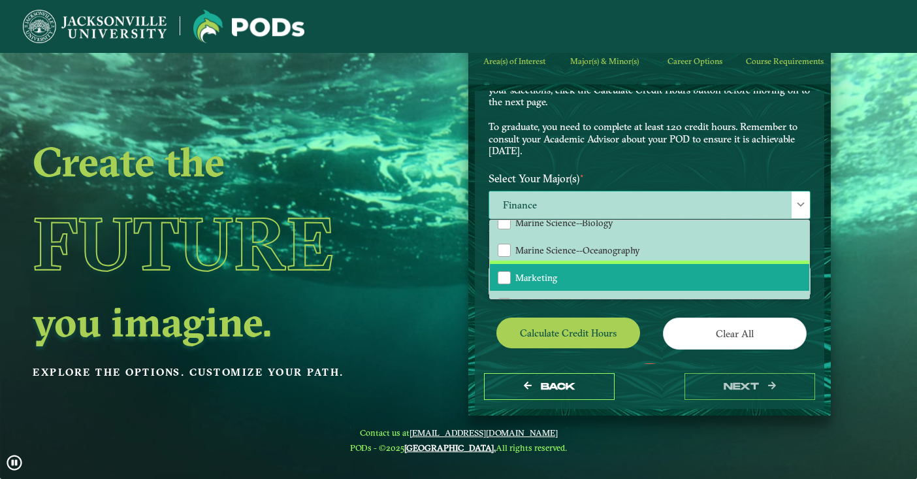
click at [500, 280] on li "Marketing" at bounding box center [649, 277] width 319 height 27
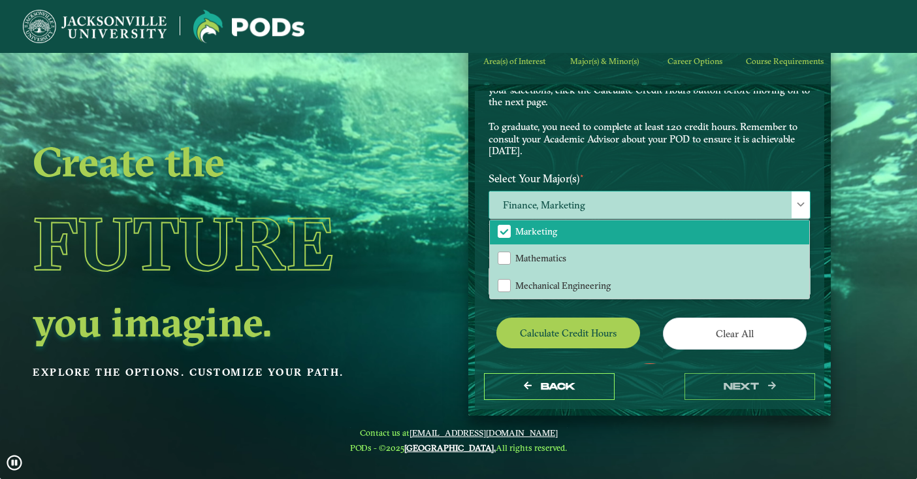
scroll to position [1024, 0]
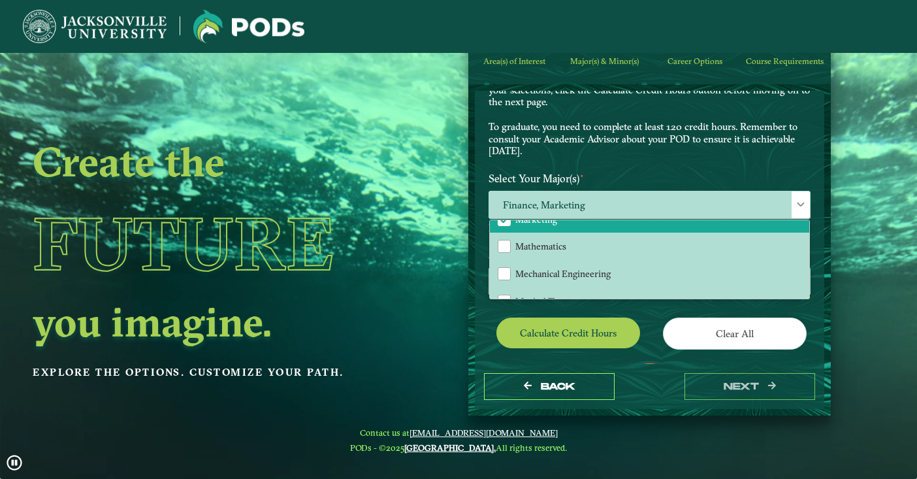
click at [589, 161] on div "EXPLORE OUR PROGRAMS Choose your major(s) and minor(s) in the dropdown windows …" at bounding box center [650, 95] width 342 height 142
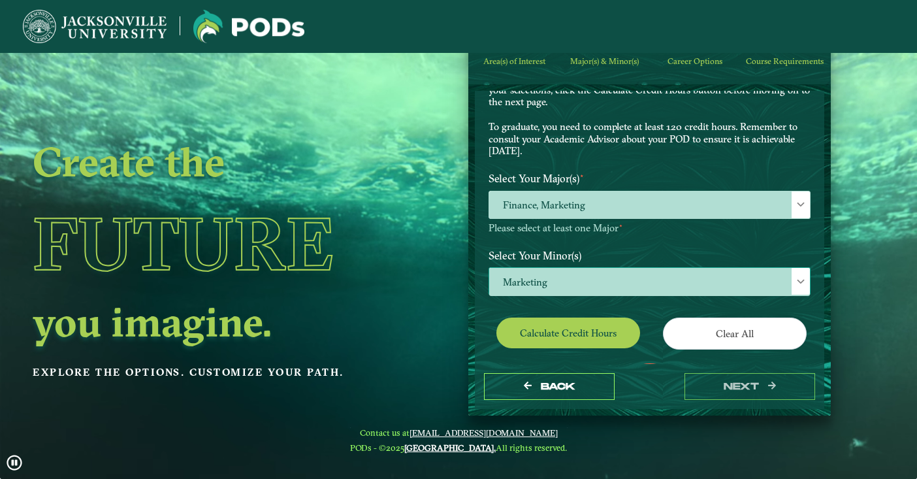
click at [540, 288] on span "Marketing" at bounding box center [649, 282] width 321 height 28
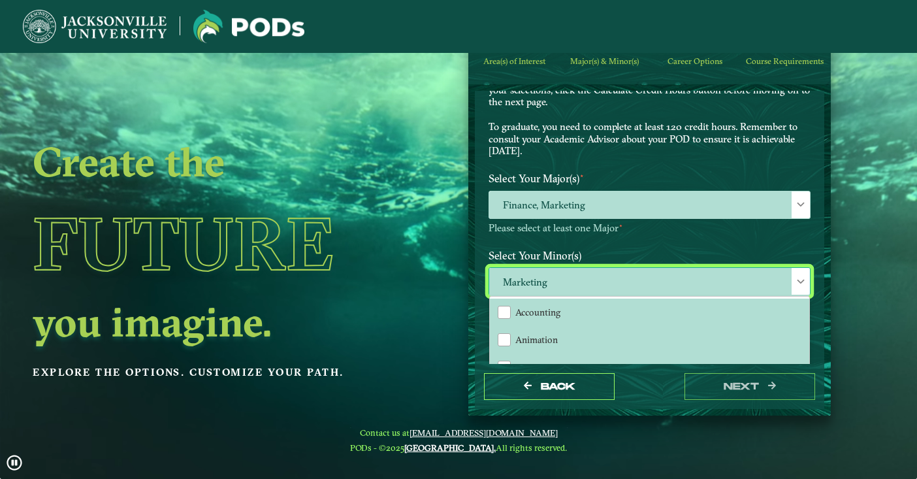
scroll to position [7, 59]
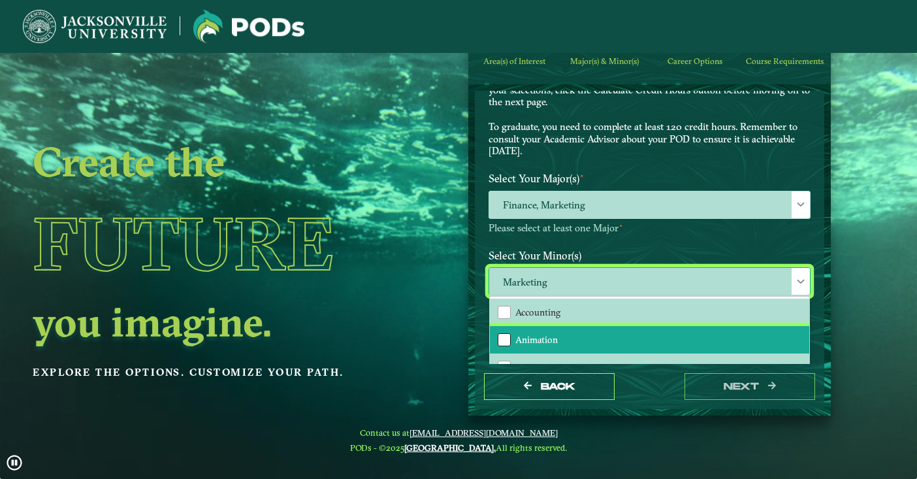
click at [506, 333] on div "Animation" at bounding box center [504, 339] width 13 height 13
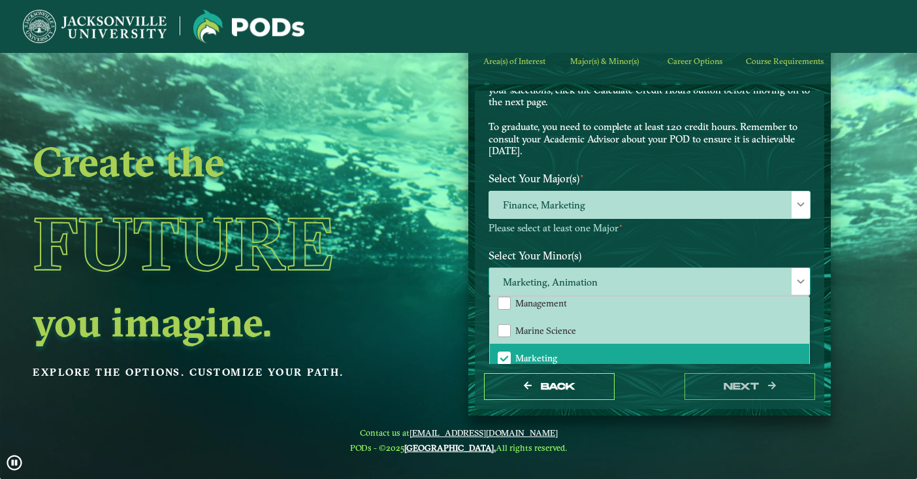
scroll to position [1063, 0]
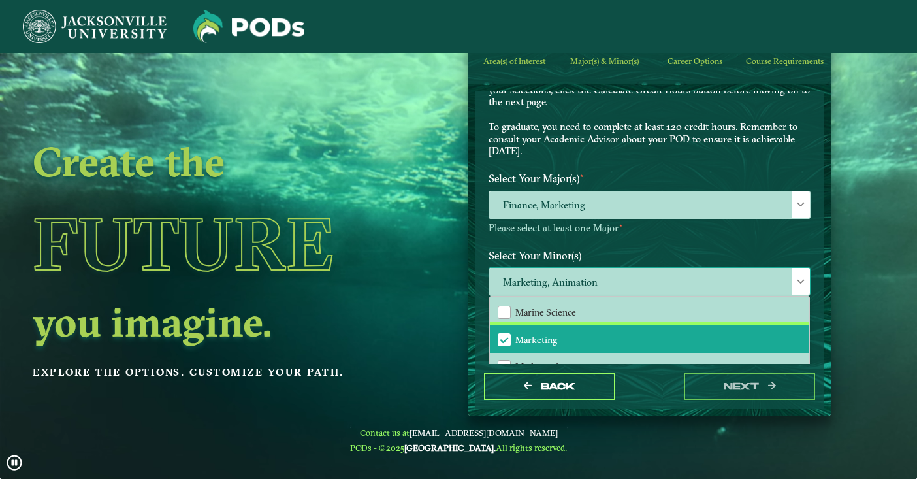
click at [504, 334] on span "Marketing" at bounding box center [504, 340] width 12 height 12
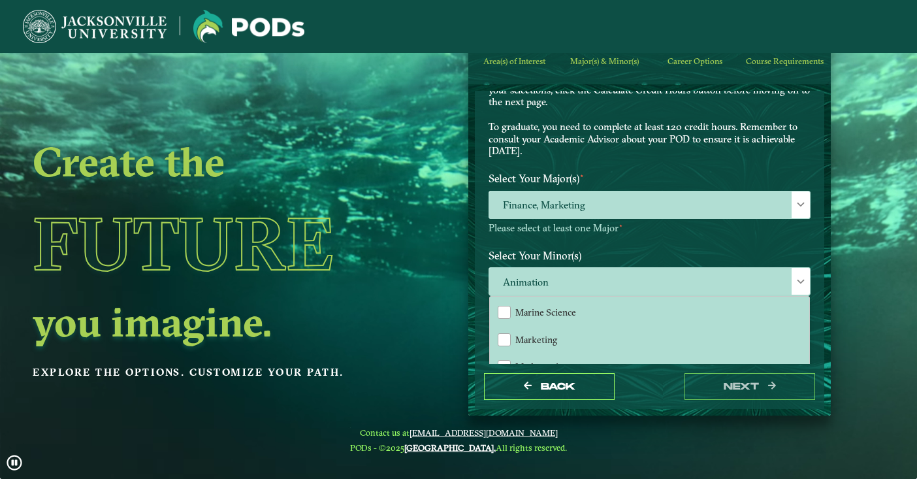
click at [615, 237] on div "Select Your Major(s) ⋆ Finance, Marketing Please select at least one Major ⋆" at bounding box center [650, 205] width 342 height 77
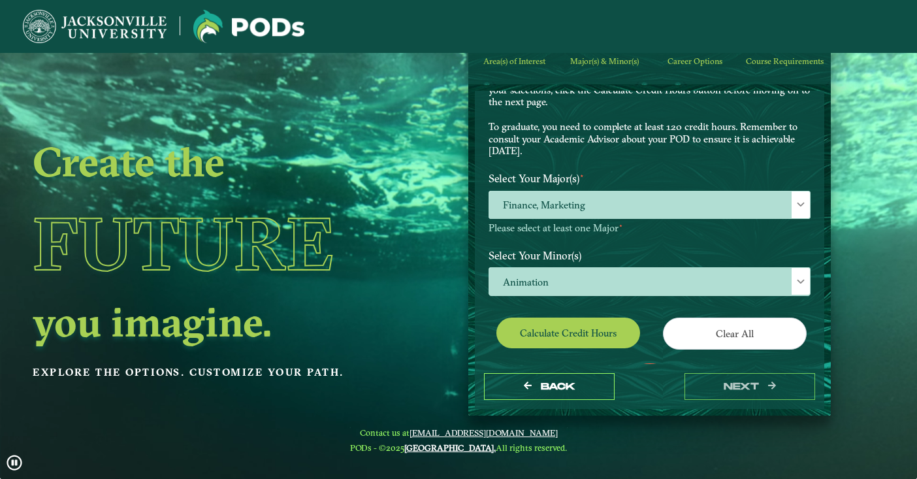
click at [591, 323] on button "Calculate credit hours" at bounding box center [569, 333] width 144 height 31
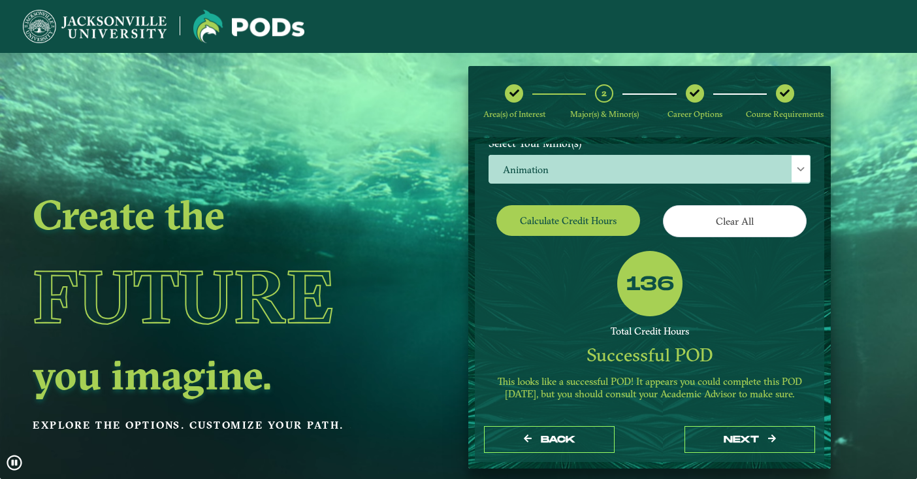
scroll to position [244, 0]
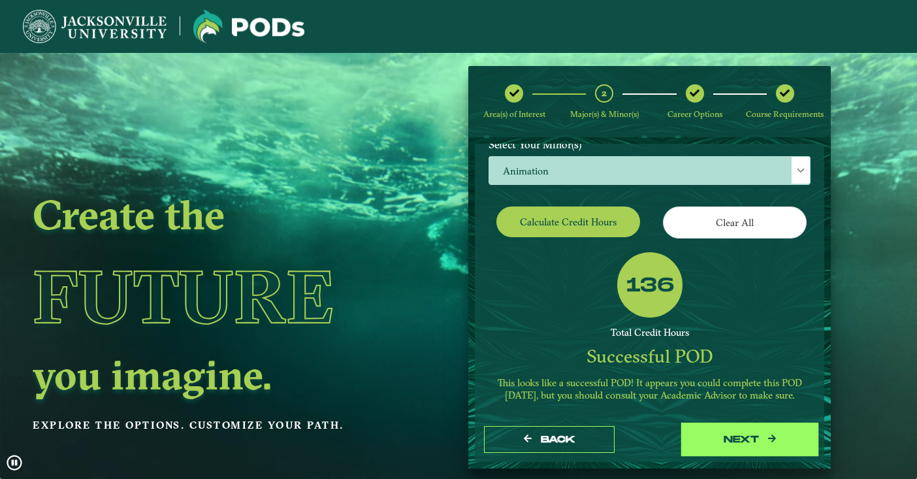
click at [725, 441] on button "next" at bounding box center [750, 439] width 131 height 27
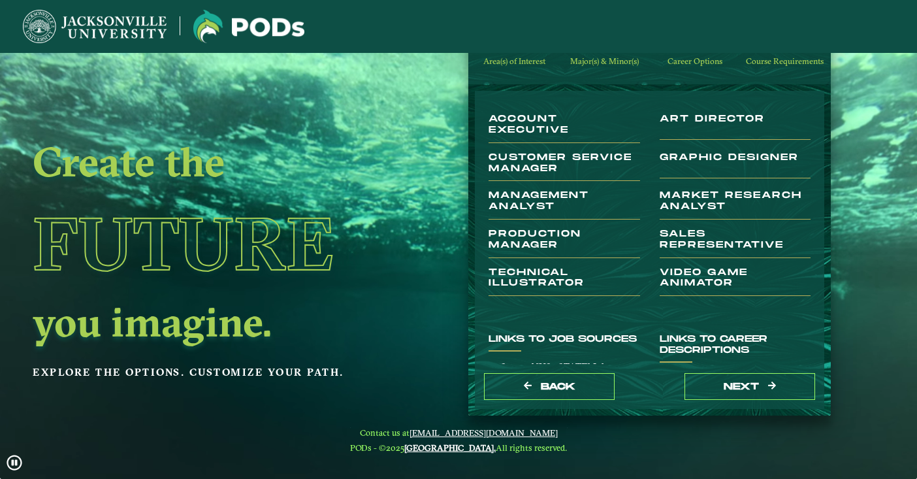
scroll to position [65, 0]
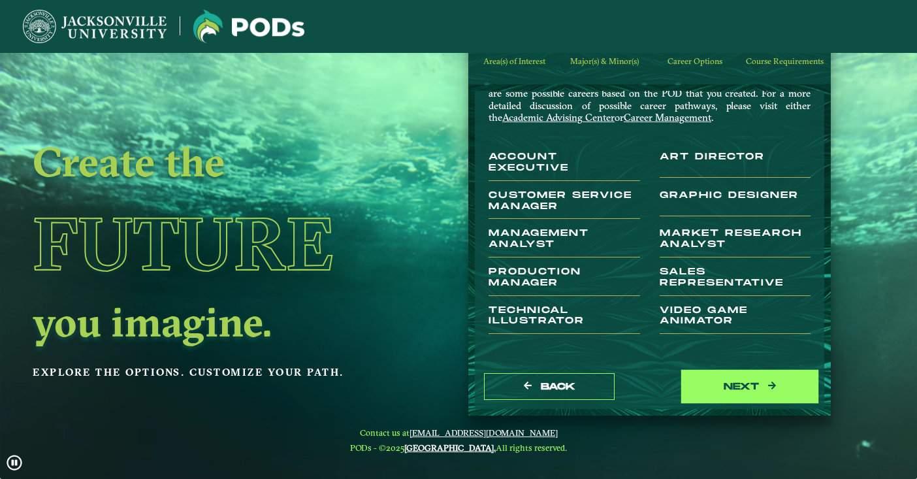
click at [701, 398] on button "next" at bounding box center [750, 386] width 131 height 27
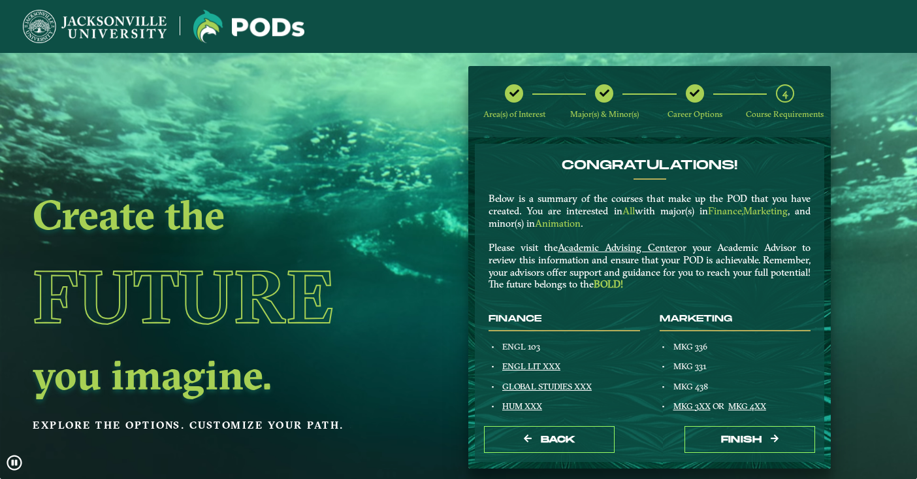
scroll to position [0, 0]
